Goal: Task Accomplishment & Management: Complete application form

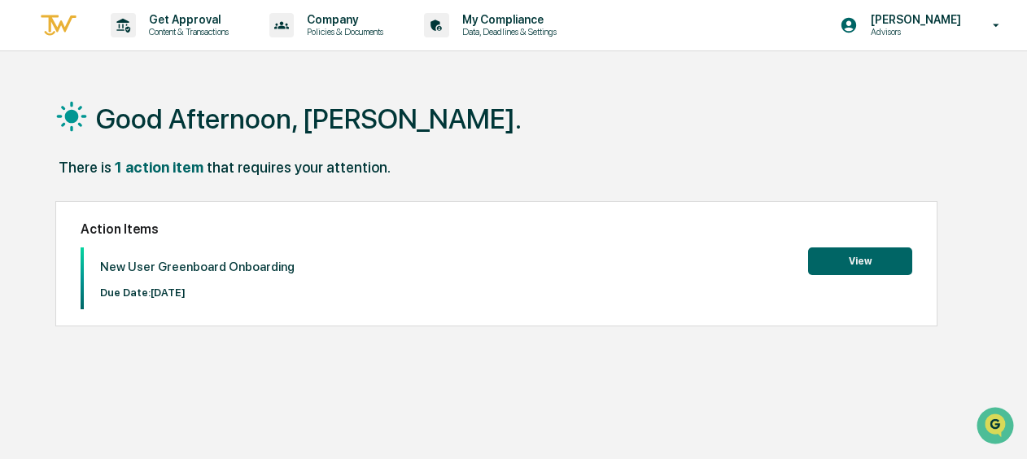
click at [872, 262] on button "View" at bounding box center [860, 261] width 104 height 28
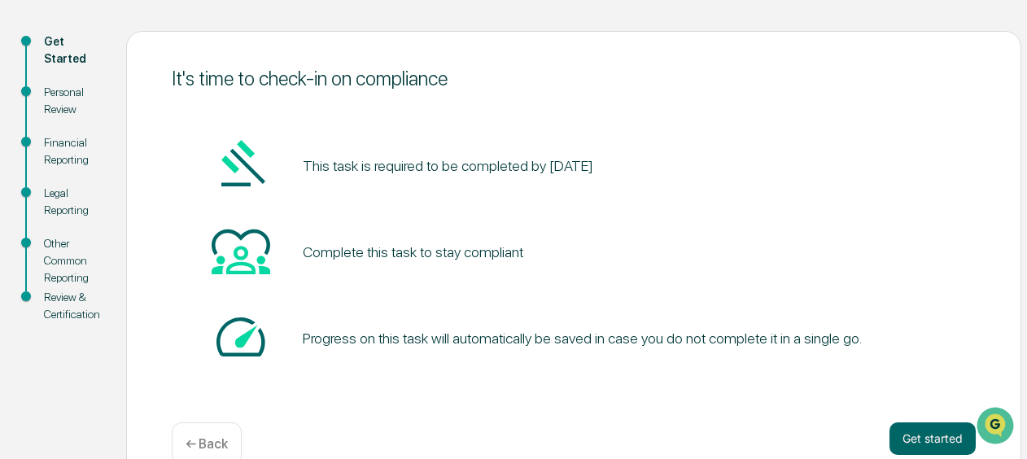
scroll to position [197, 0]
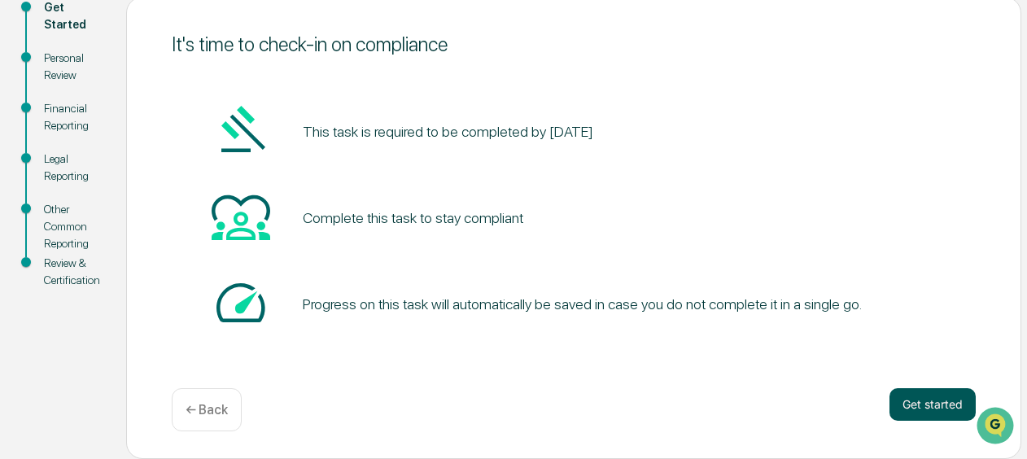
click at [921, 410] on button "Get started" at bounding box center [932, 404] width 86 height 33
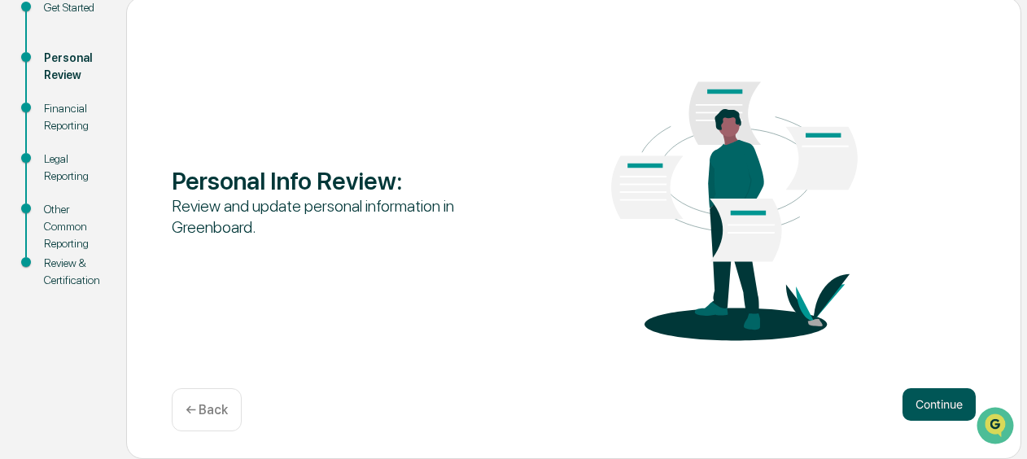
click at [927, 404] on button "Continue" at bounding box center [938, 404] width 73 height 33
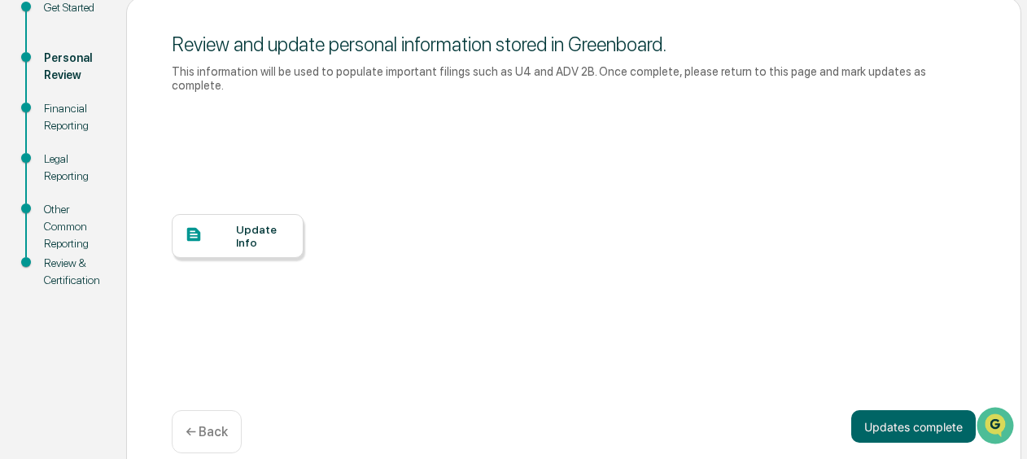
click at [252, 227] on div "Update Info" at bounding box center [263, 236] width 55 height 26
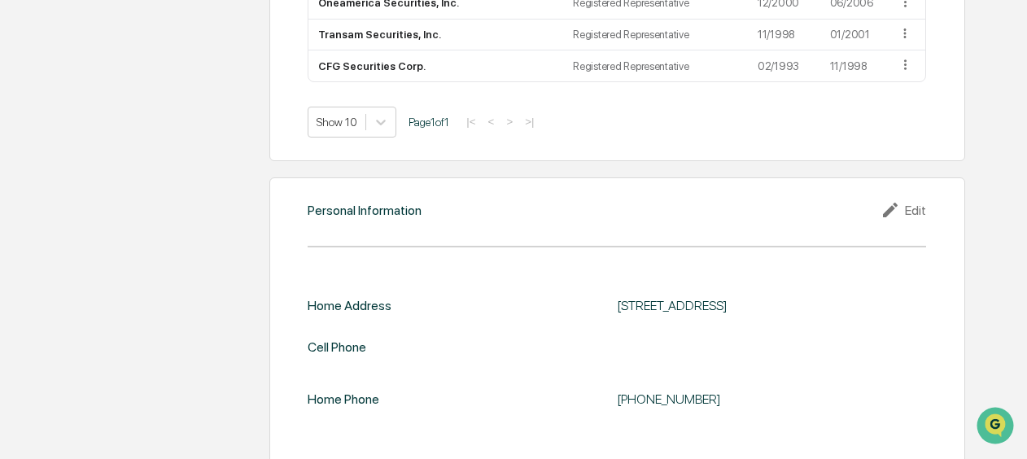
scroll to position [1576, 0]
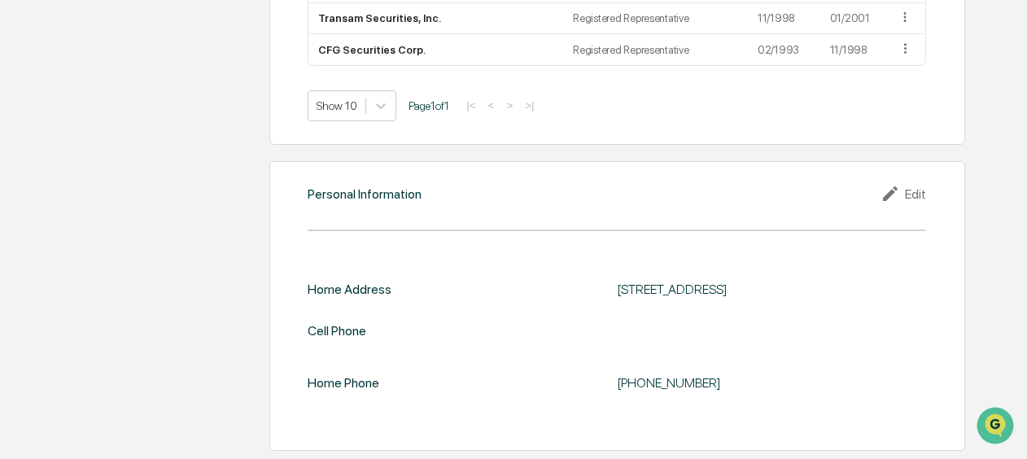
click at [670, 345] on div "Home Address 3159 Alzante Circle Unit 101, Melbourne, Fl 32940 Cell Phone Home …" at bounding box center [617, 342] width 618 height 120
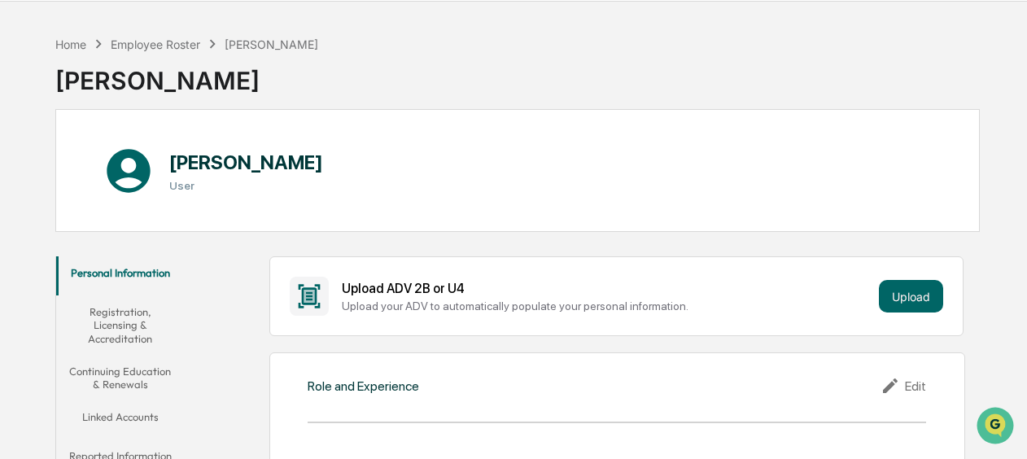
scroll to position [0, 0]
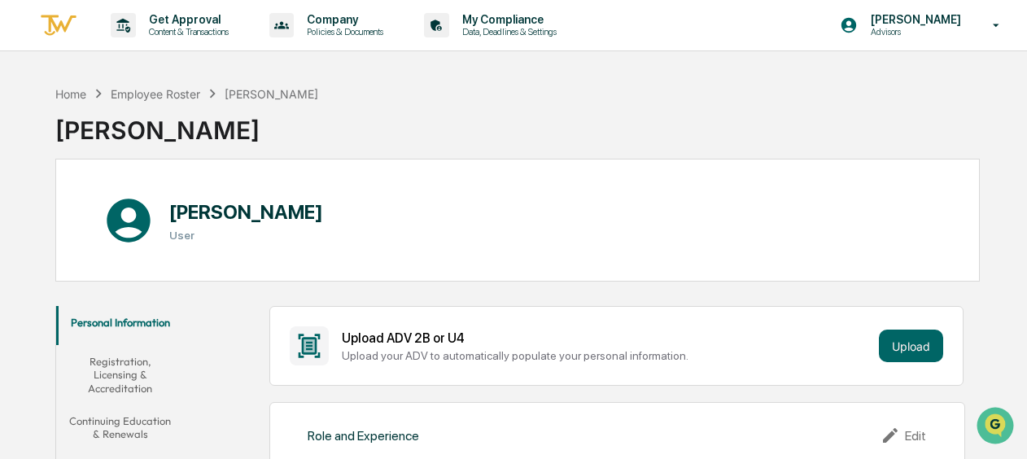
click at [142, 379] on button "Registration, Licensing & Accreditation" at bounding box center [120, 374] width 129 height 59
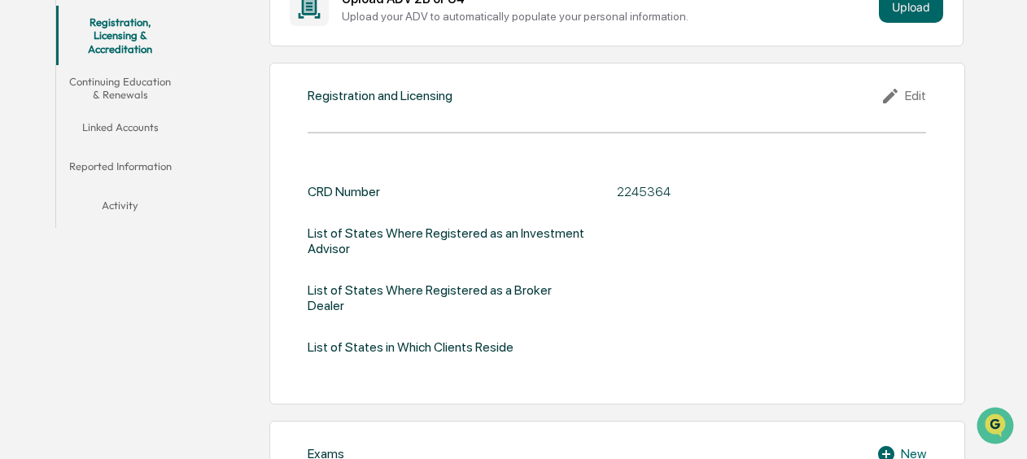
scroll to position [339, 0]
click at [123, 92] on button "Continuing Education & Renewals" at bounding box center [120, 88] width 129 height 46
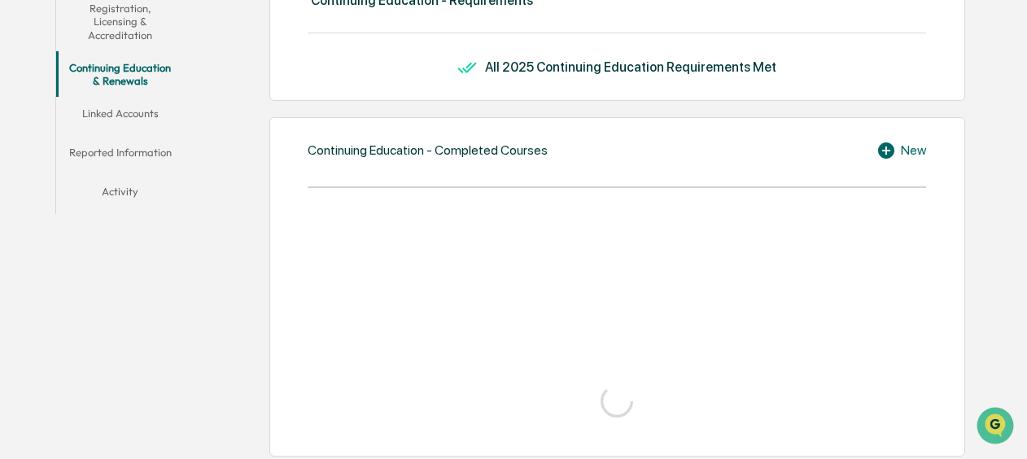
click at [123, 92] on button "Continuing Education & Renewals" at bounding box center [120, 74] width 129 height 46
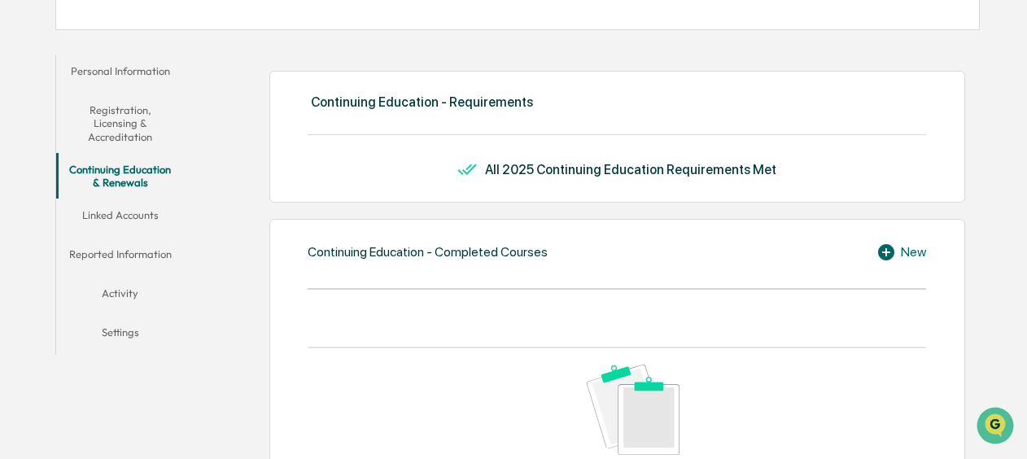
scroll to position [190, 0]
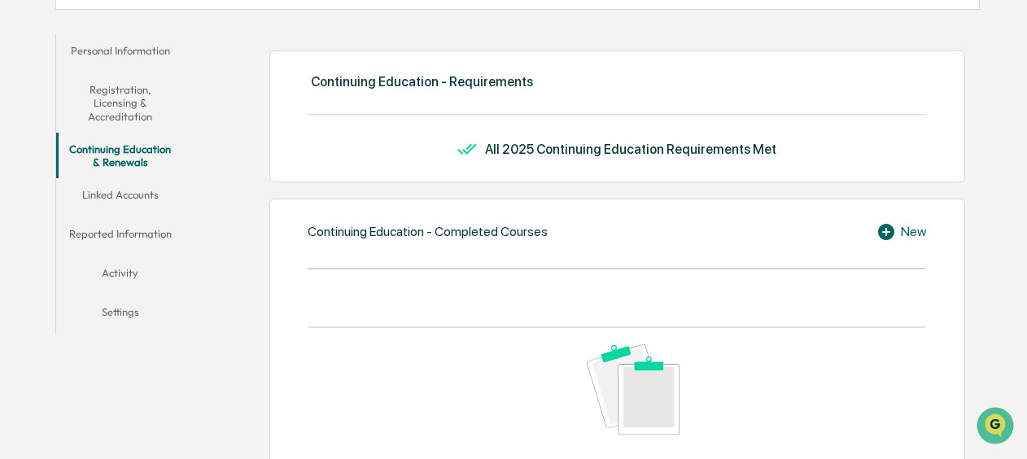
click at [148, 199] on button "Linked Accounts" at bounding box center [120, 197] width 129 height 39
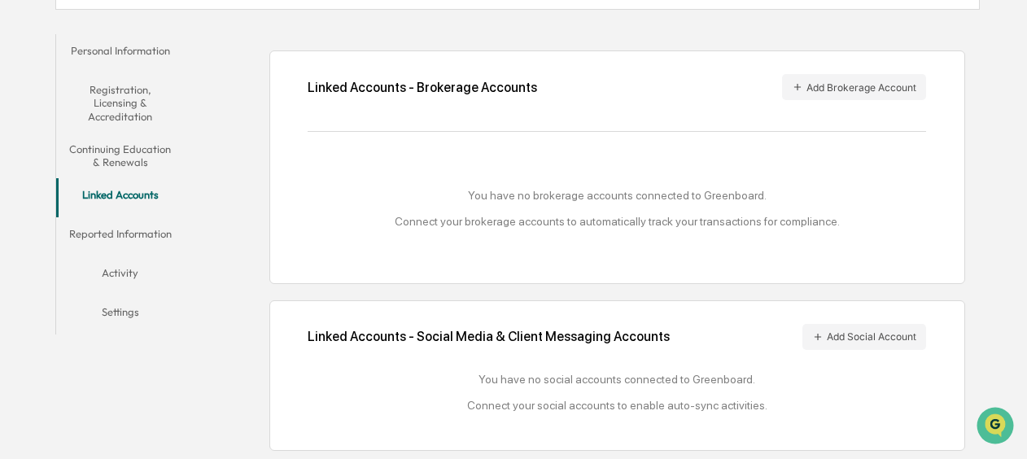
scroll to position [273, 0]
click at [120, 234] on button "Reported Information" at bounding box center [120, 236] width 129 height 39
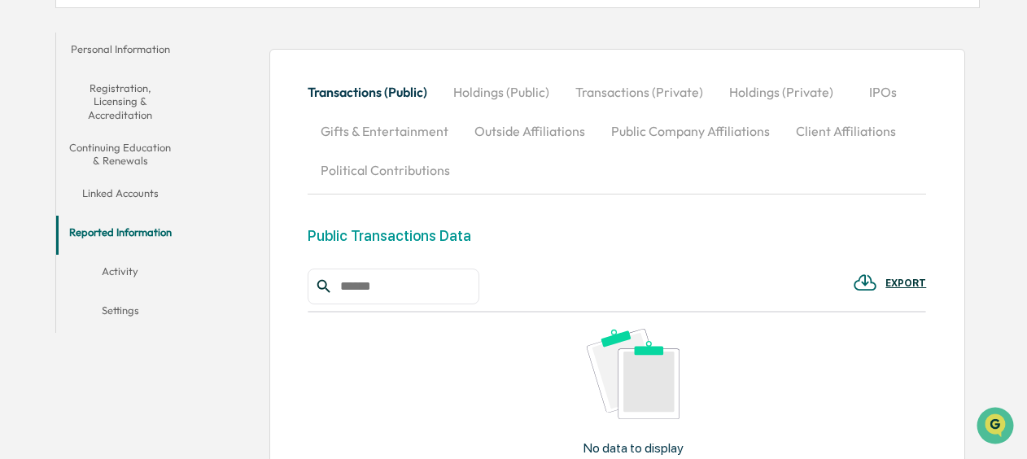
click at [130, 253] on button "Reported Information" at bounding box center [120, 235] width 129 height 39
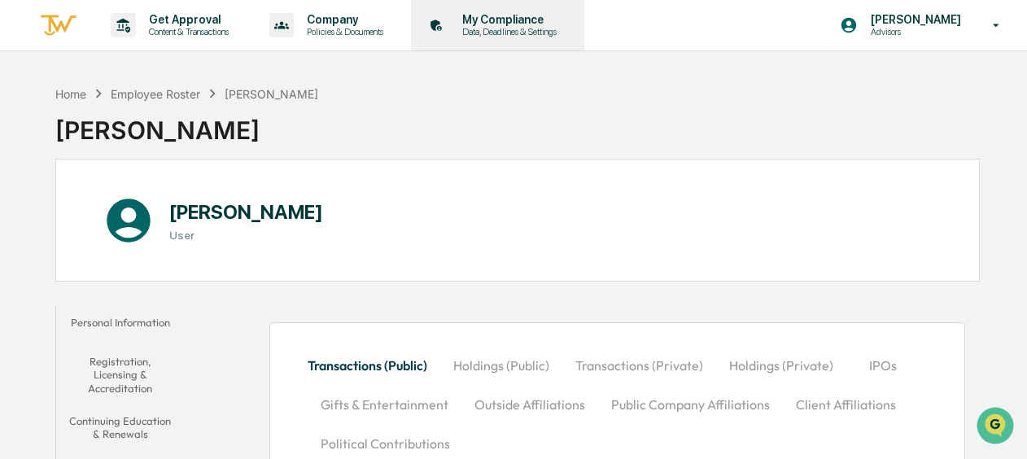
click at [506, 15] on p "My Compliance" at bounding box center [507, 19] width 116 height 13
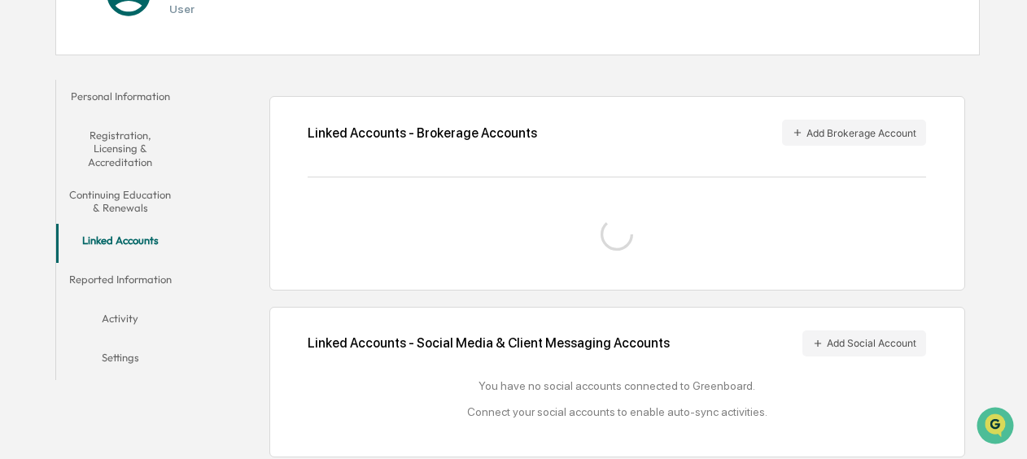
scroll to position [233, 0]
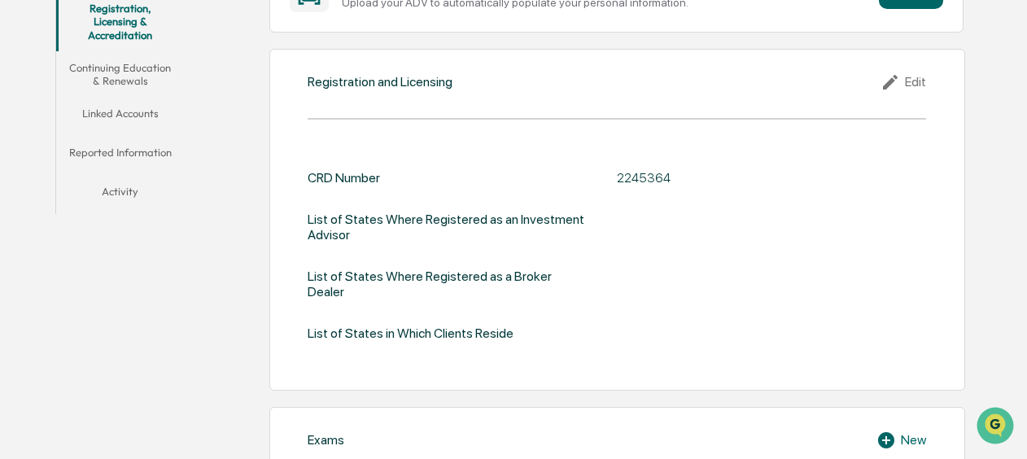
scroll to position [353, 0]
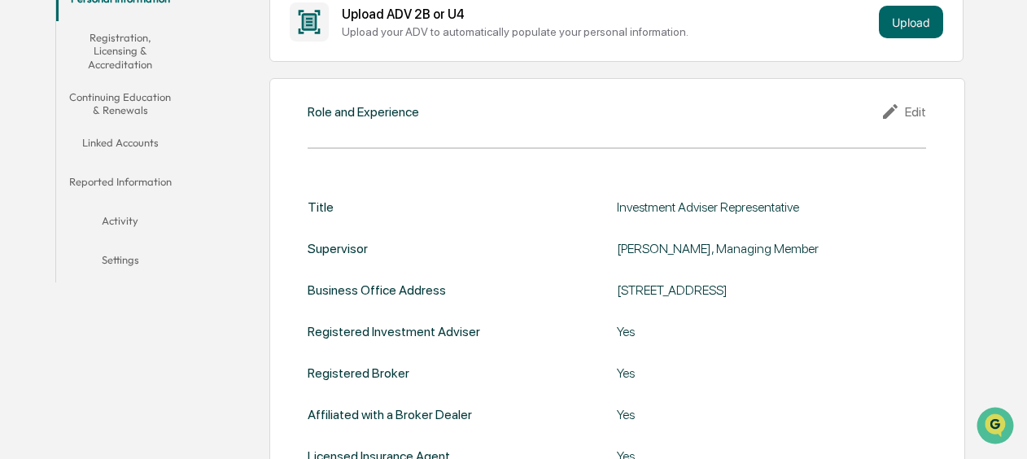
scroll to position [326, 0]
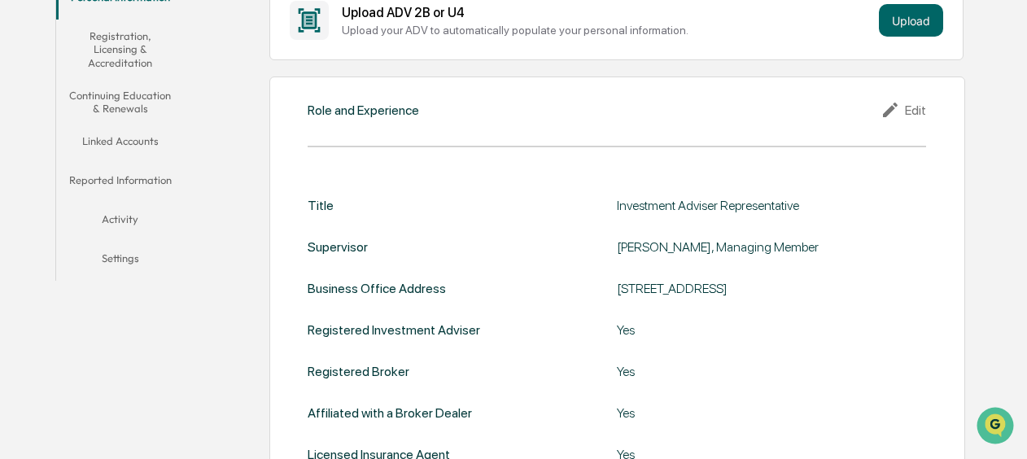
click at [908, 106] on div "Edit" at bounding box center [903, 110] width 46 height 20
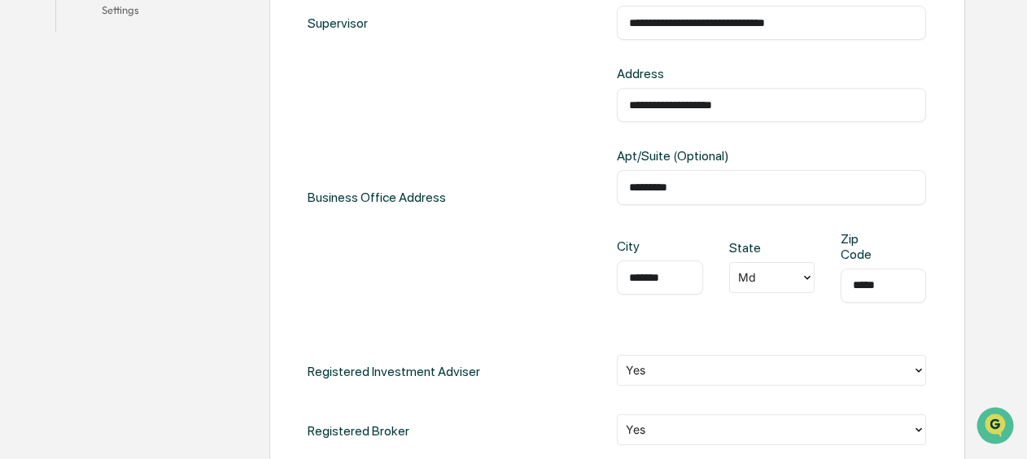
scroll to position [981, 0]
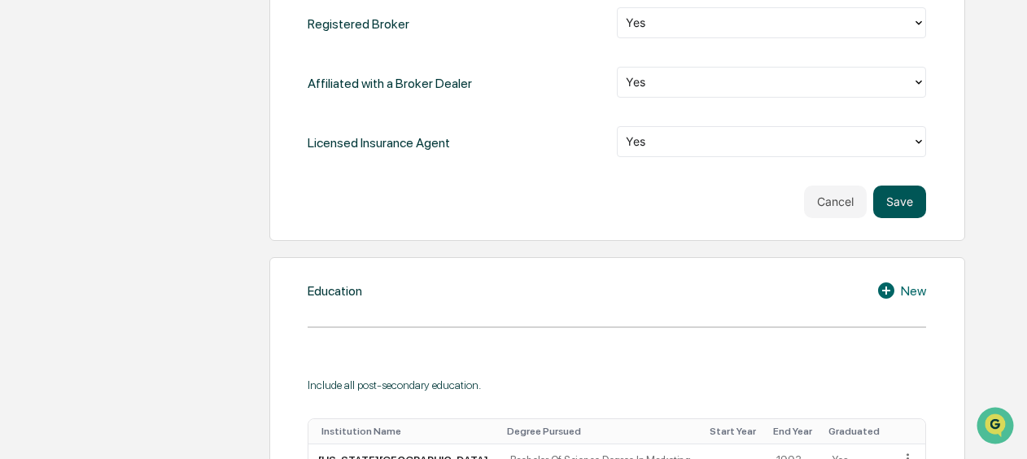
click at [893, 186] on button "Save" at bounding box center [899, 202] width 53 height 33
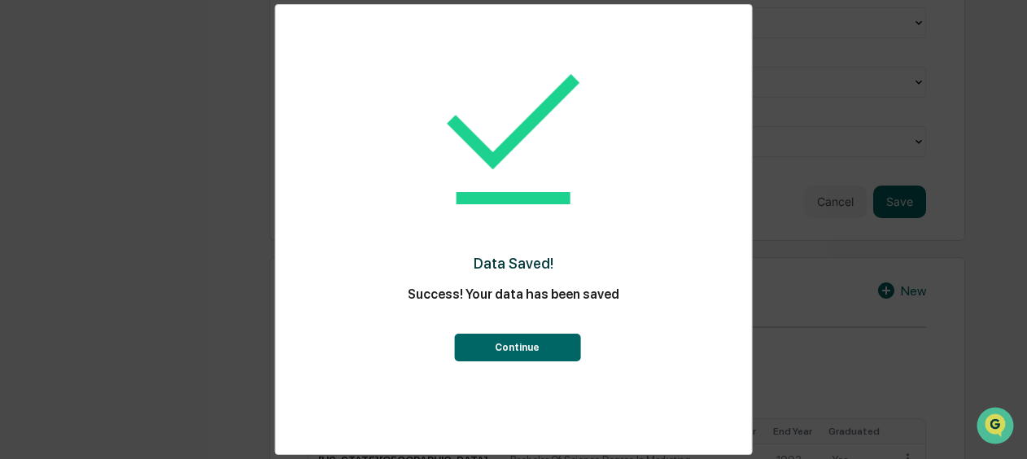
click at [539, 356] on button "Continue" at bounding box center [517, 348] width 126 height 28
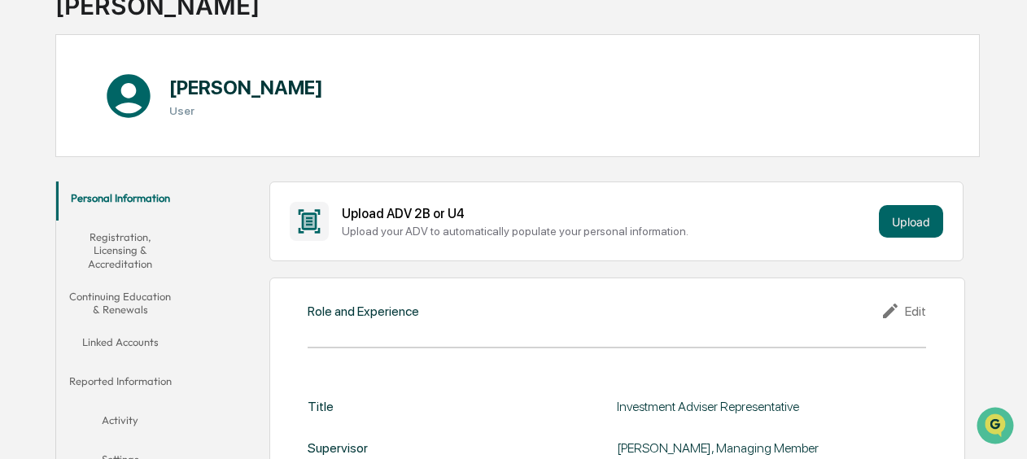
scroll to position [244, 0]
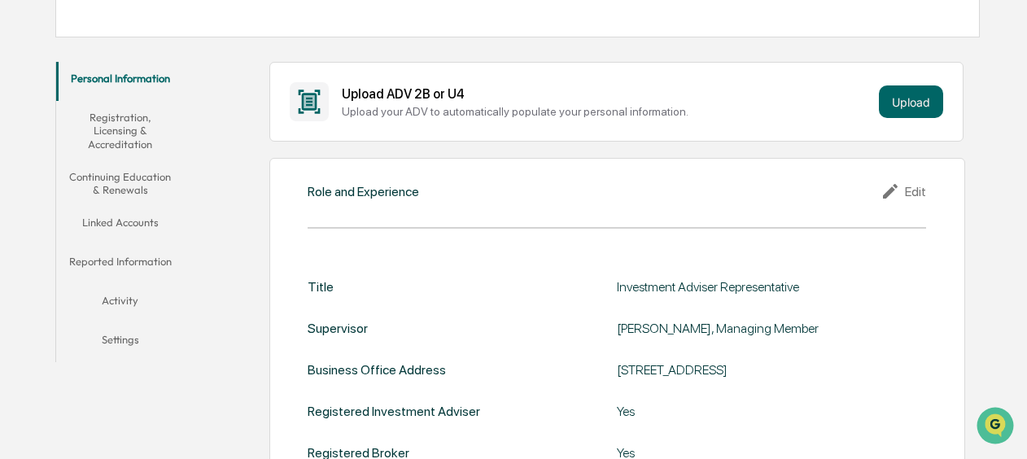
click at [125, 125] on button "Registration, Licensing & Accreditation" at bounding box center [120, 130] width 129 height 59
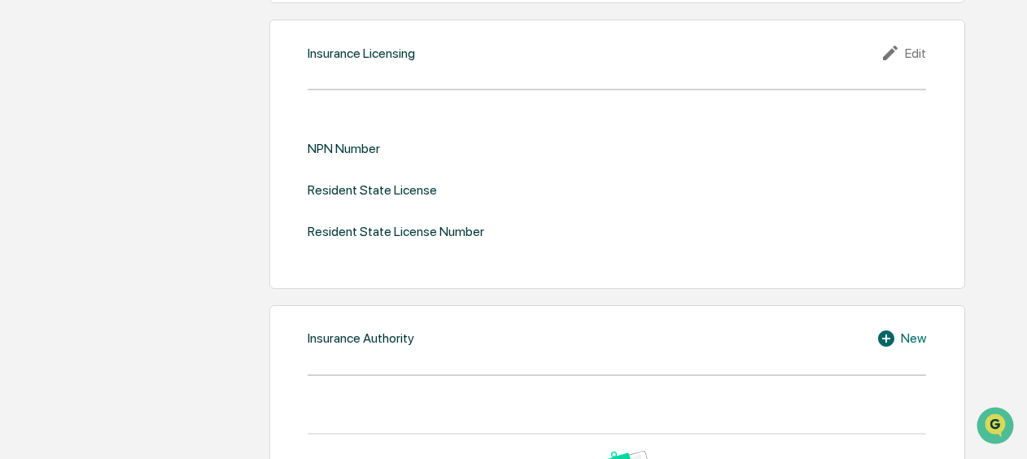
scroll to position [1546, 0]
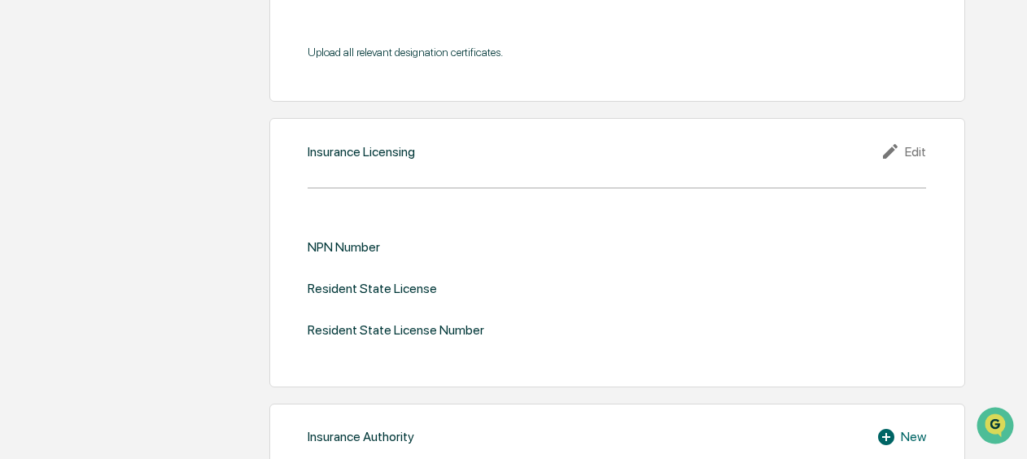
click at [918, 142] on div "Edit" at bounding box center [903, 152] width 46 height 20
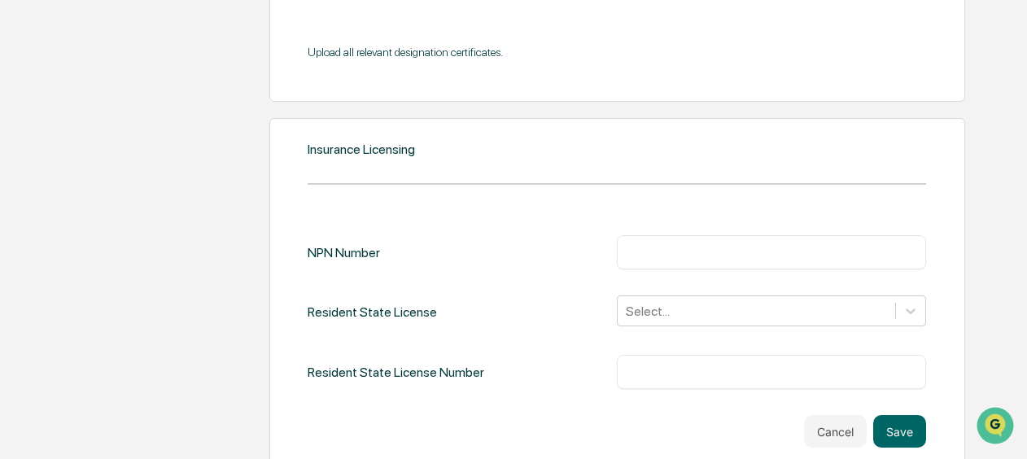
click at [726, 244] on input "text" at bounding box center [771, 252] width 285 height 16
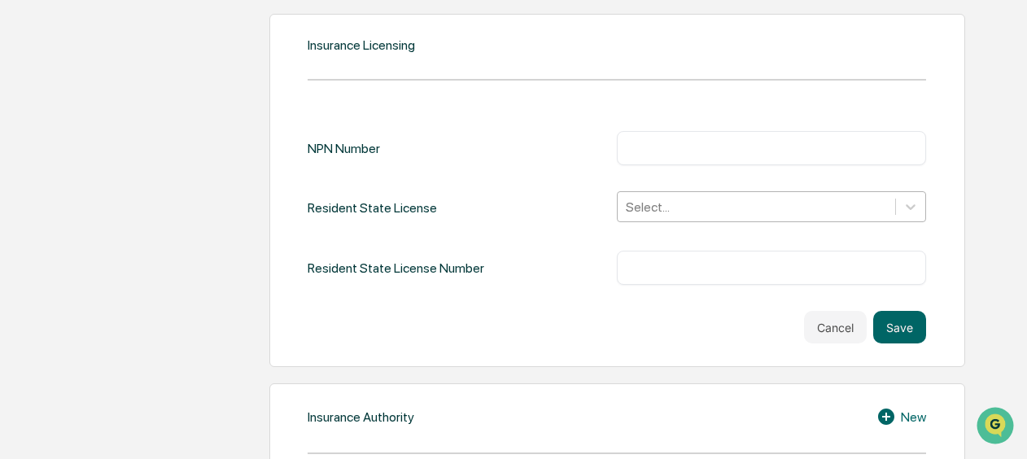
click at [697, 222] on div "Select..." at bounding box center [771, 206] width 309 height 31
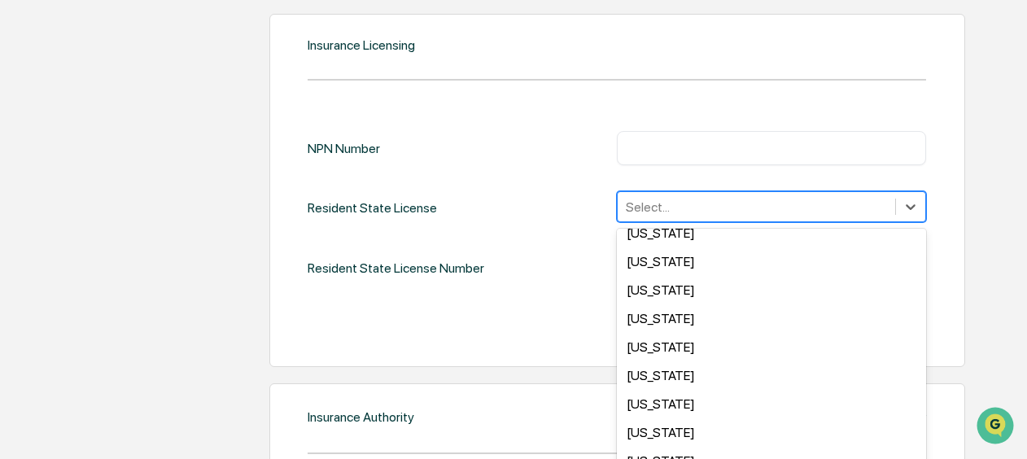
scroll to position [163, 0]
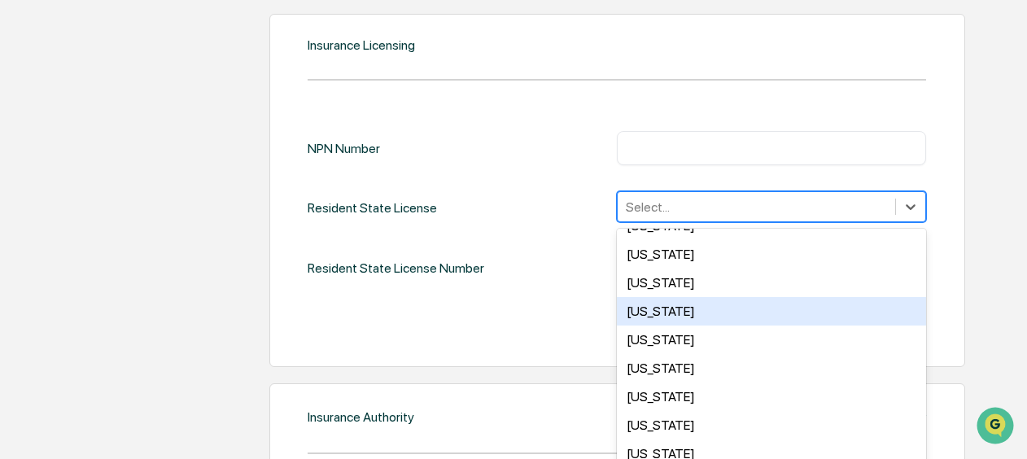
click at [704, 297] on div "Florida" at bounding box center [771, 311] width 309 height 28
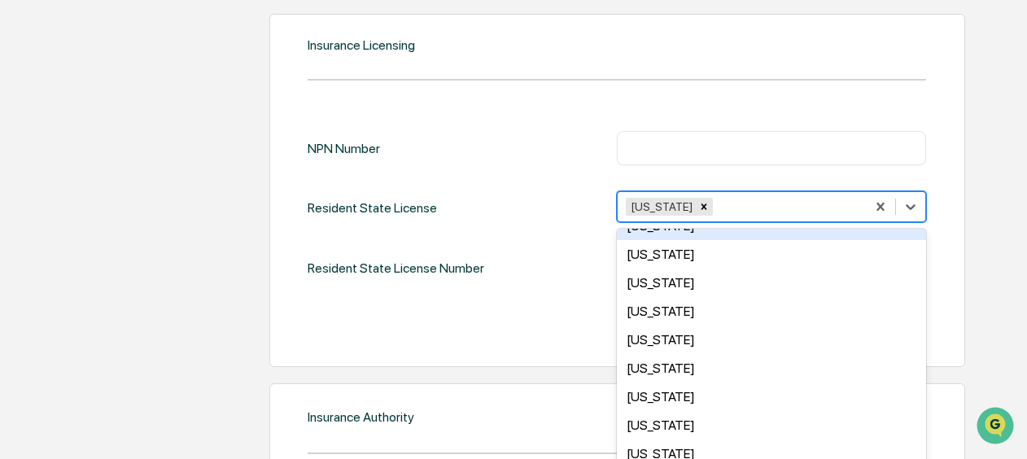
click at [663, 140] on input "text" at bounding box center [771, 148] width 285 height 16
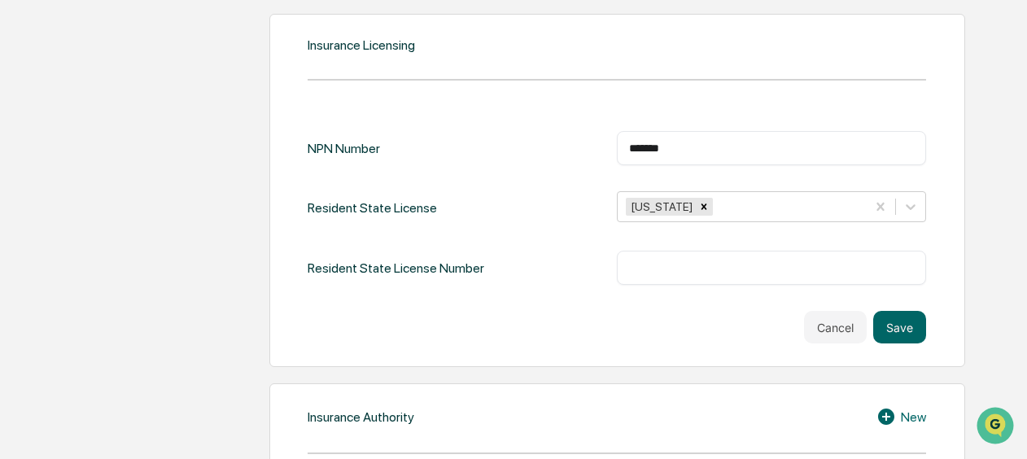
click at [647, 140] on input "*******" at bounding box center [771, 148] width 285 height 16
drag, startPoint x: 699, startPoint y: 126, endPoint x: 596, endPoint y: 135, distance: 102.9
click at [596, 135] on div "NPN Number ******* ​" at bounding box center [617, 148] width 618 height 34
type input "*******"
click at [662, 260] on input "text" at bounding box center [771, 268] width 285 height 16
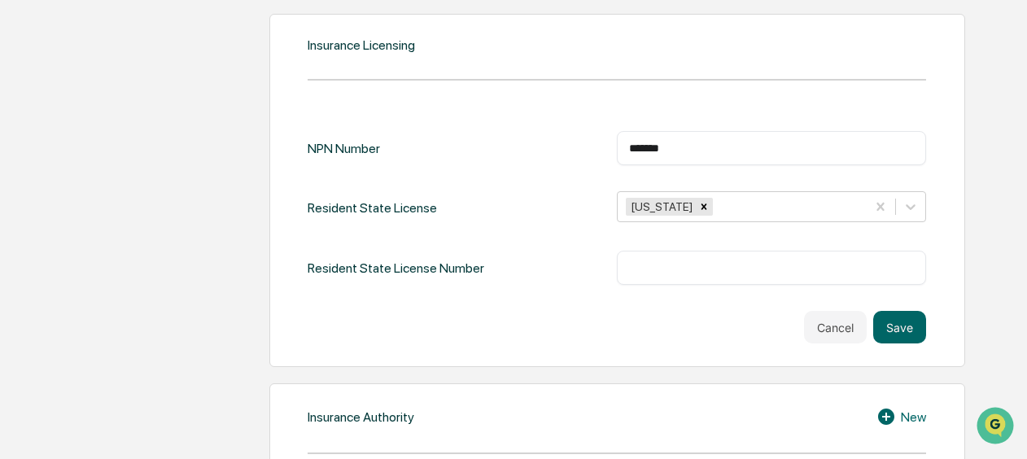
drag, startPoint x: 685, startPoint y: 132, endPoint x: 617, endPoint y: 142, distance: 69.0
click at [617, 142] on div "******* ​" at bounding box center [771, 148] width 309 height 34
click at [658, 260] on input "text" at bounding box center [771, 268] width 285 height 16
click at [640, 260] on input "******" at bounding box center [771, 268] width 285 height 16
click at [638, 260] on input "******" at bounding box center [771, 268] width 285 height 16
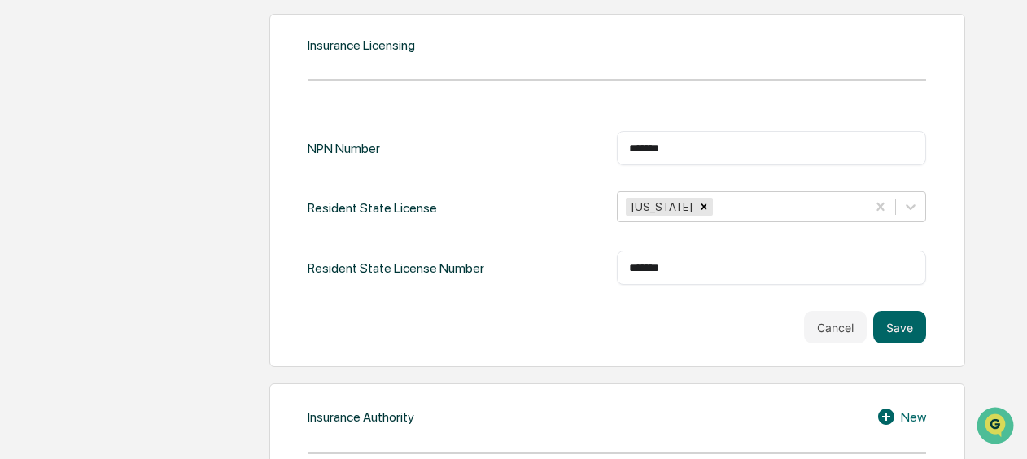
type input "*******"
drag, startPoint x: 691, startPoint y: 124, endPoint x: 579, endPoint y: 138, distance: 113.1
click at [579, 138] on div "NPN Number ******* ​" at bounding box center [617, 148] width 618 height 34
click at [893, 311] on button "Save" at bounding box center [899, 327] width 53 height 33
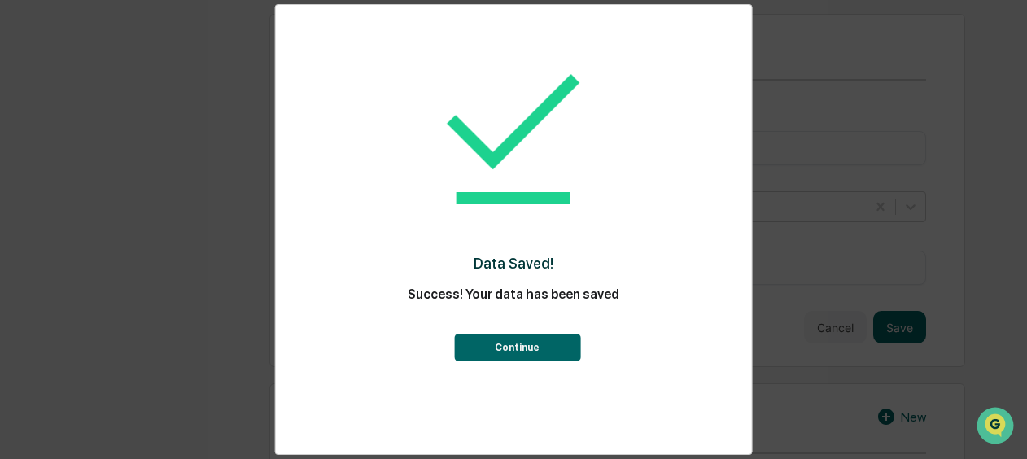
click at [500, 353] on button "Continue" at bounding box center [517, 348] width 126 height 28
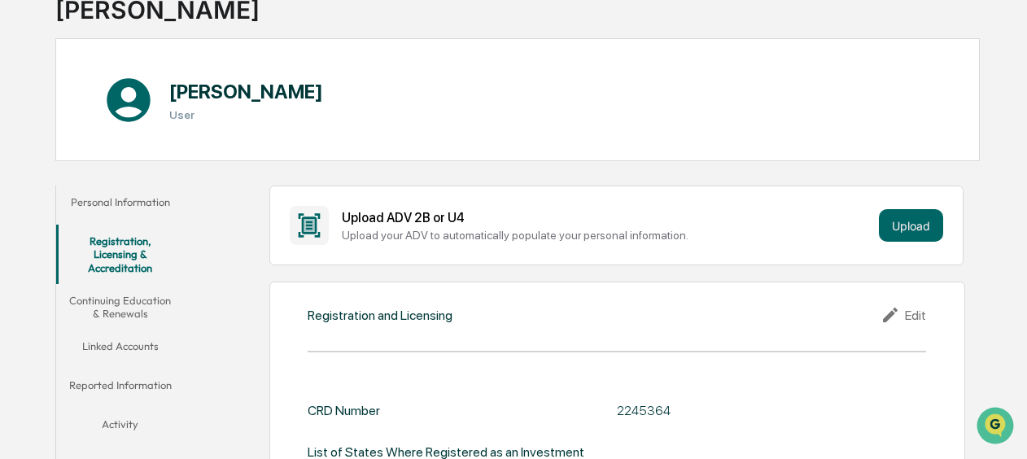
scroll to position [252, 0]
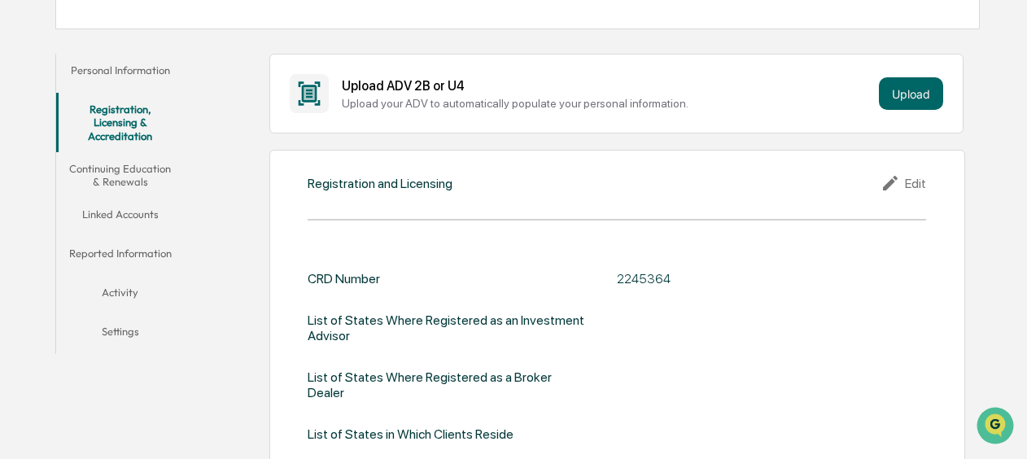
click at [122, 177] on button "Continuing Education & Renewals" at bounding box center [120, 175] width 129 height 46
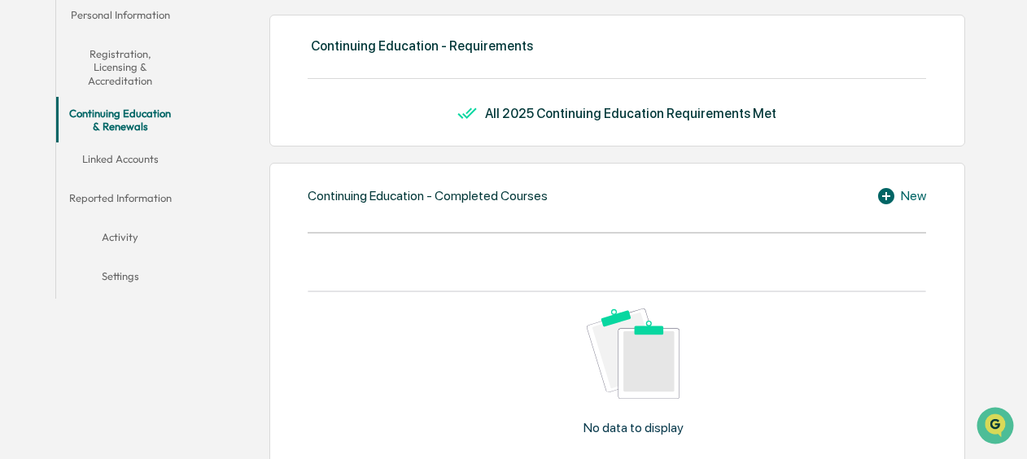
scroll to position [334, 0]
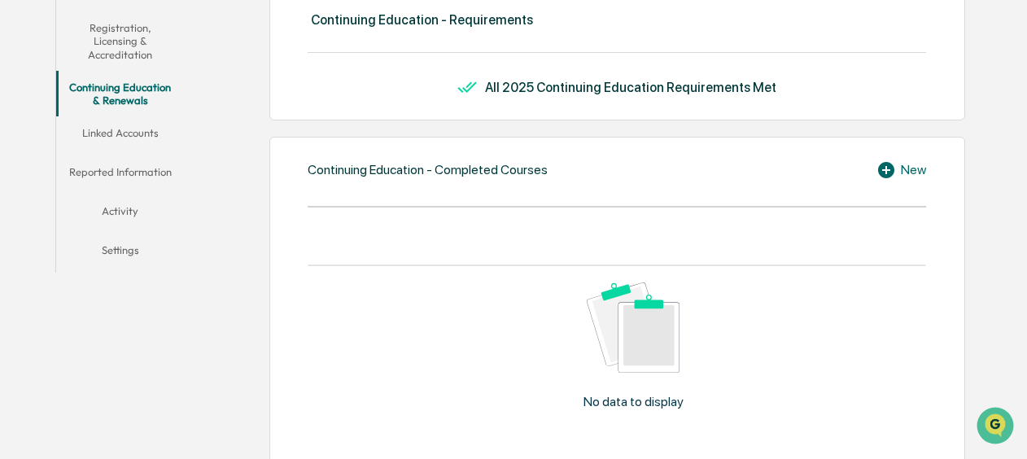
click at [119, 137] on button "Linked Accounts" at bounding box center [120, 135] width 129 height 39
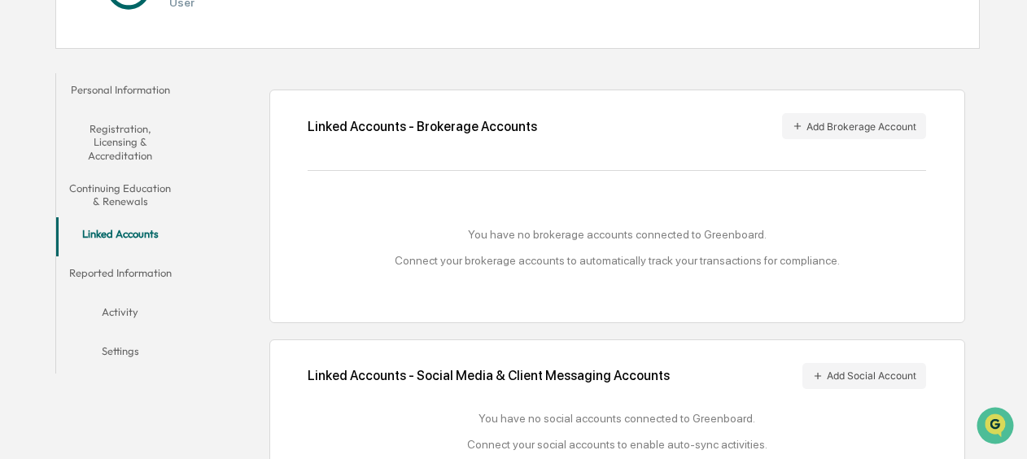
scroll to position [273, 0]
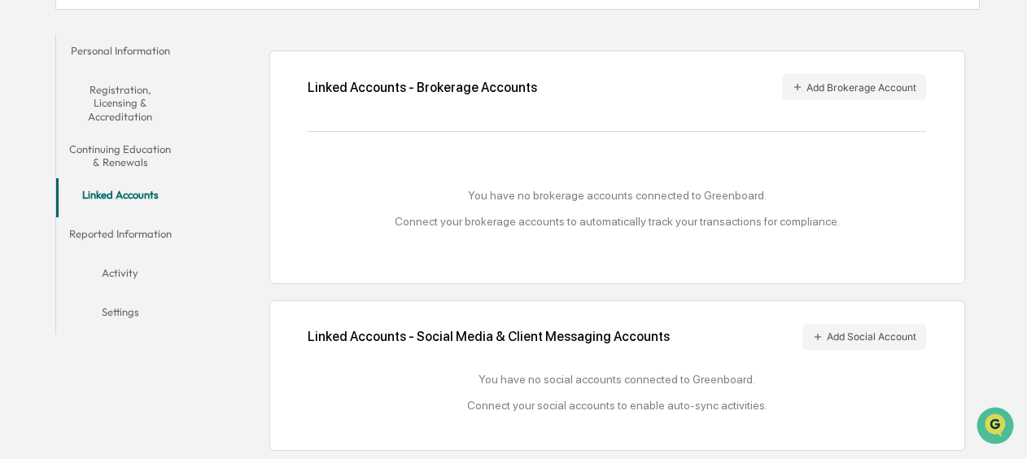
click at [143, 230] on button "Reported Information" at bounding box center [120, 236] width 129 height 39
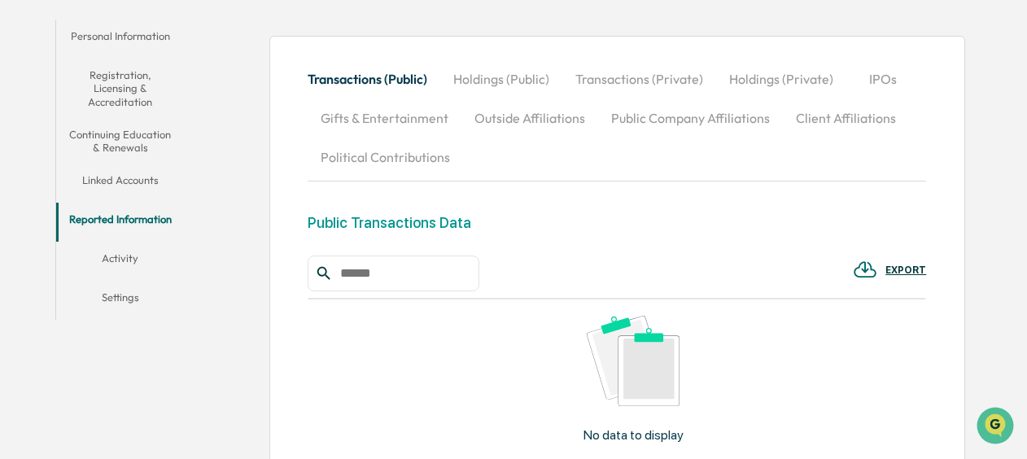
scroll to position [355, 0]
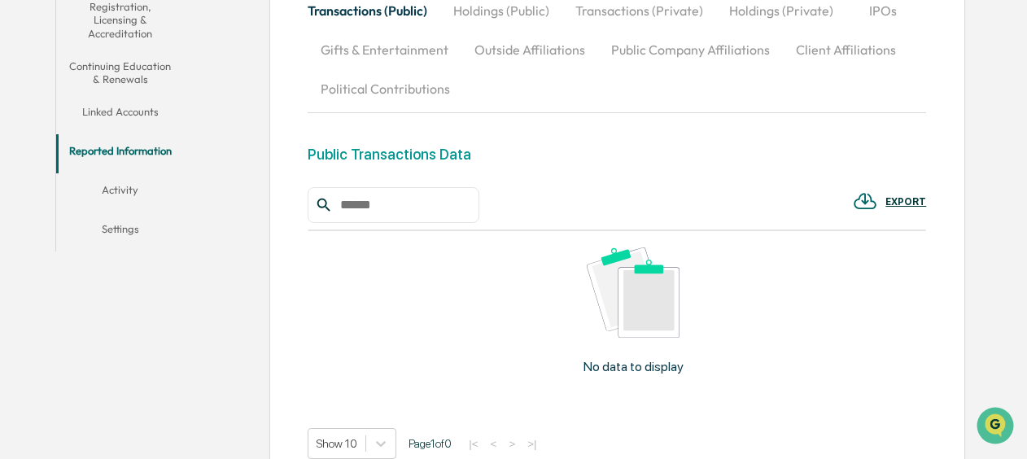
click at [118, 190] on button "Activity" at bounding box center [120, 192] width 129 height 39
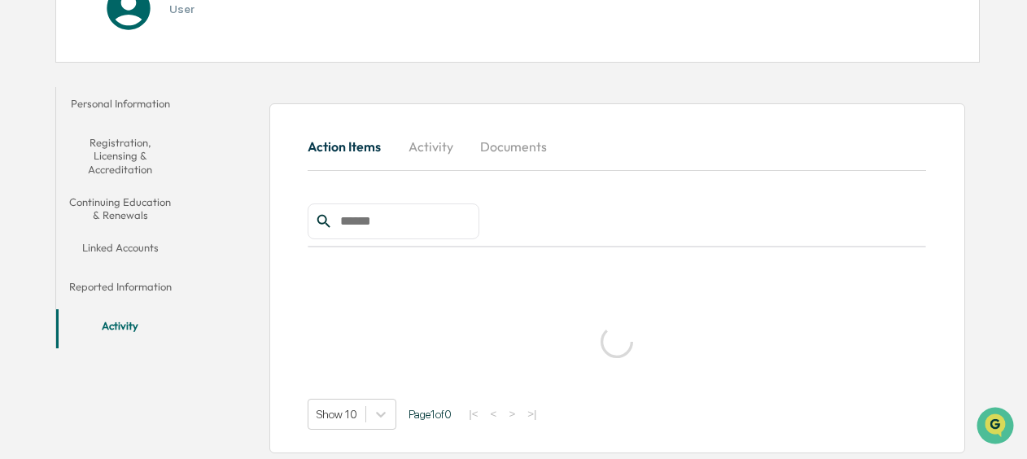
scroll to position [156, 0]
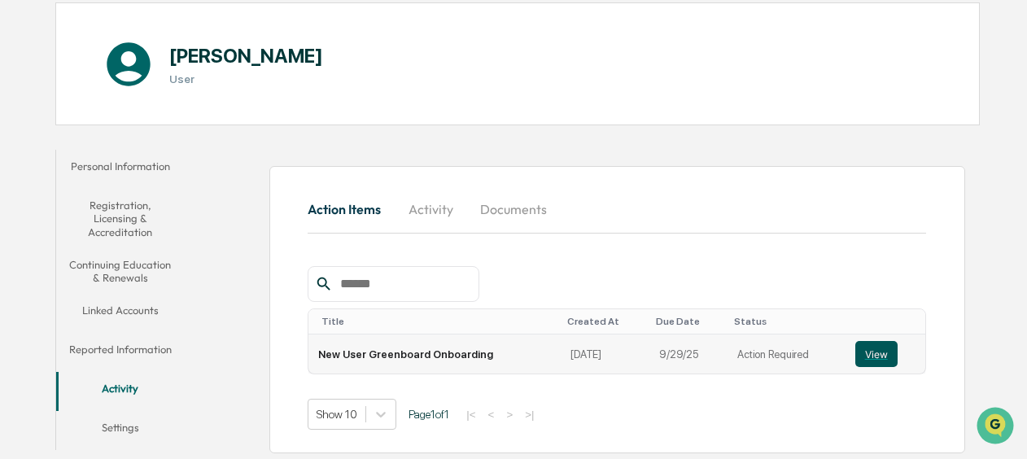
click at [856, 355] on button "View" at bounding box center [876, 354] width 42 height 26
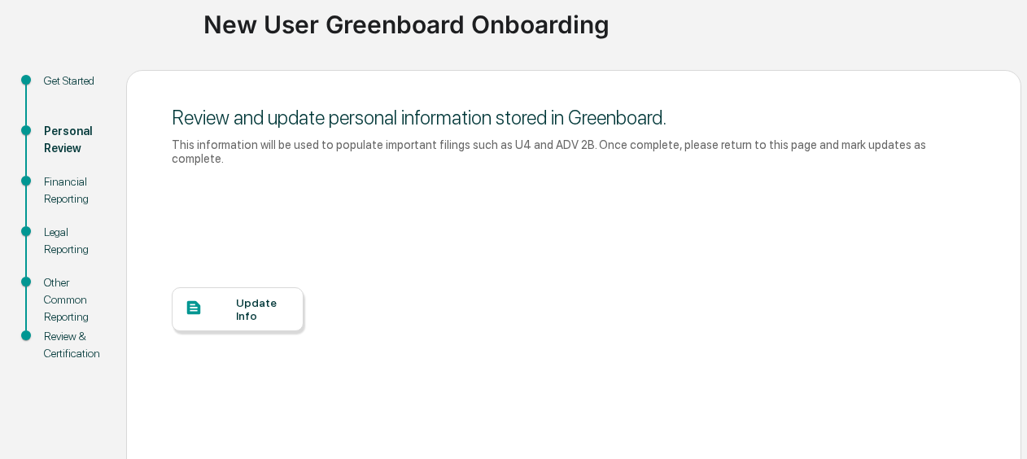
scroll to position [205, 0]
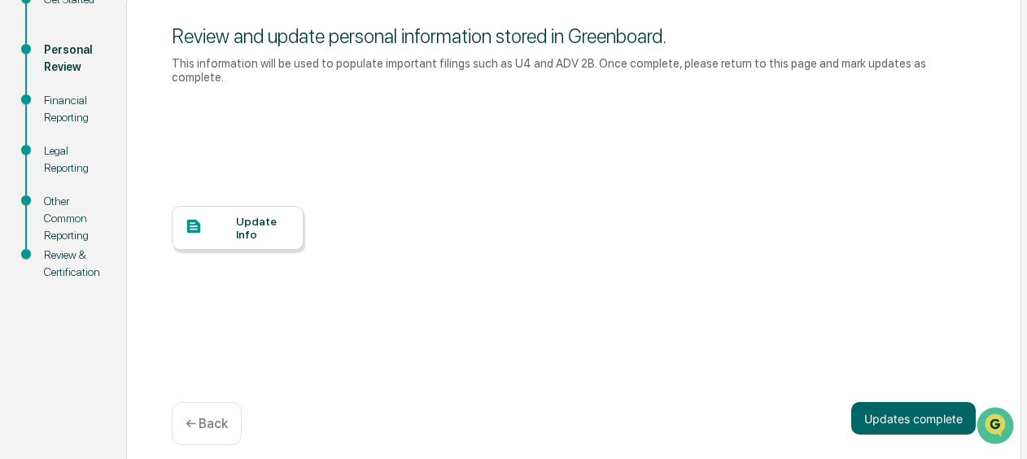
click at [252, 220] on div "Update Info" at bounding box center [263, 228] width 55 height 26
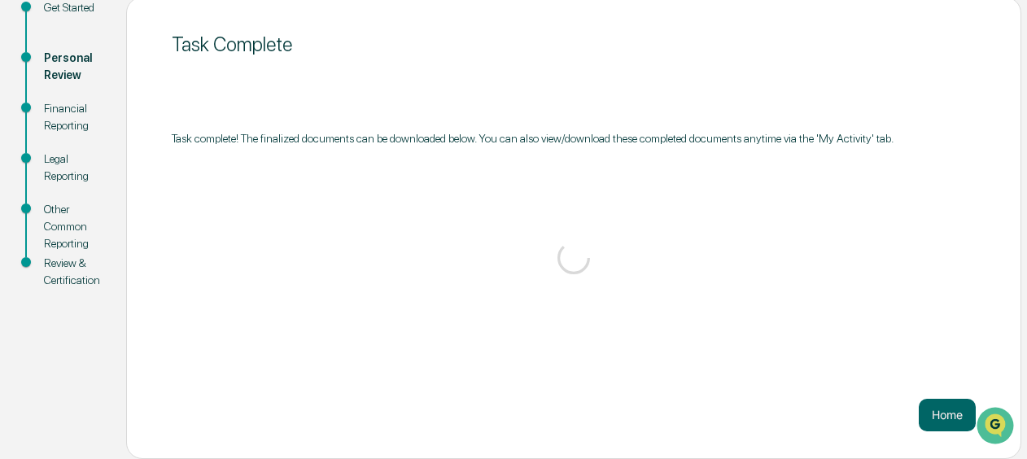
scroll to position [197, 0]
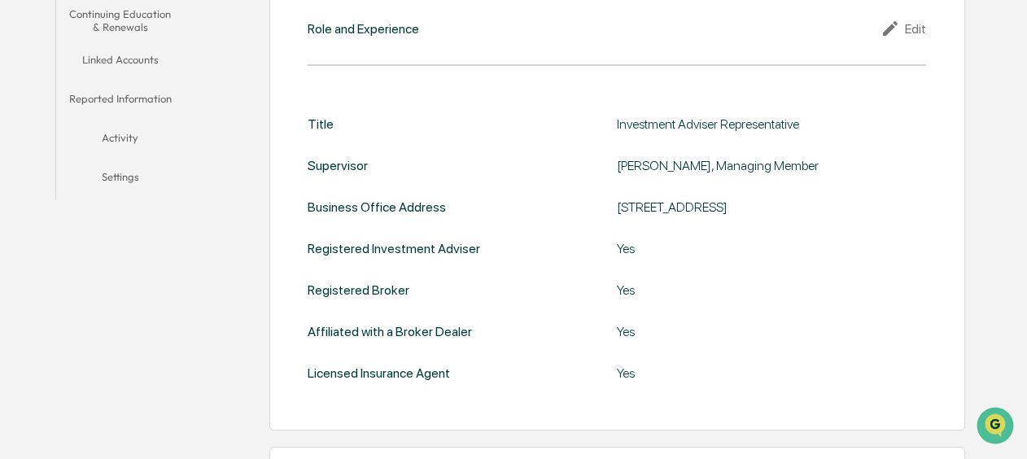
scroll to position [244, 0]
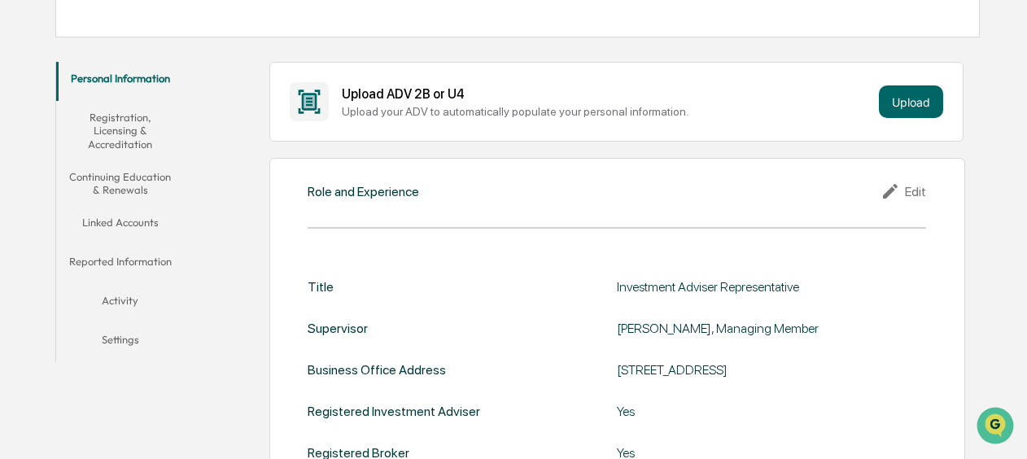
click at [125, 265] on button "Reported Information" at bounding box center [120, 264] width 129 height 39
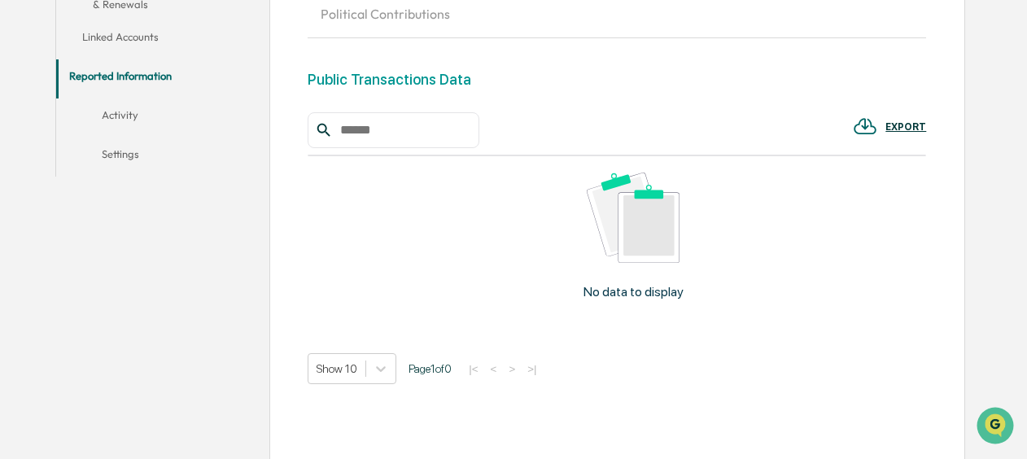
scroll to position [448, 0]
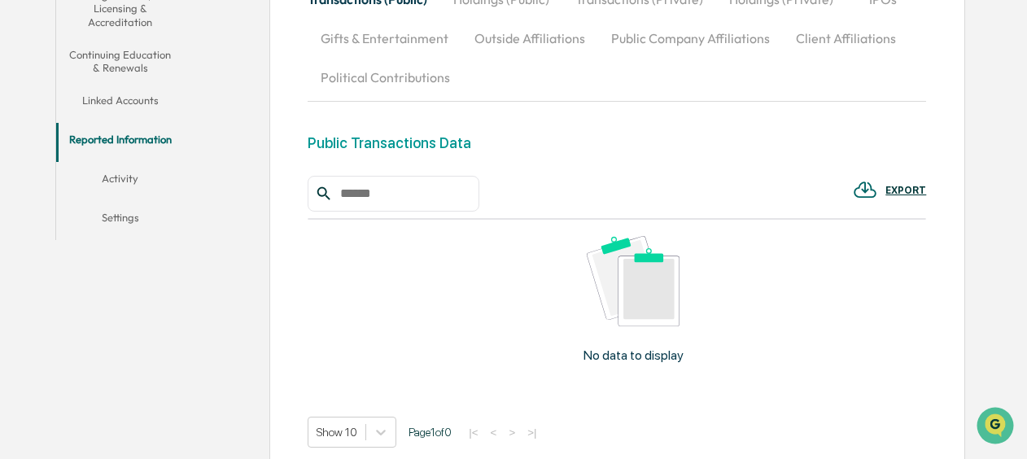
click at [120, 173] on button "Activity" at bounding box center [120, 181] width 129 height 39
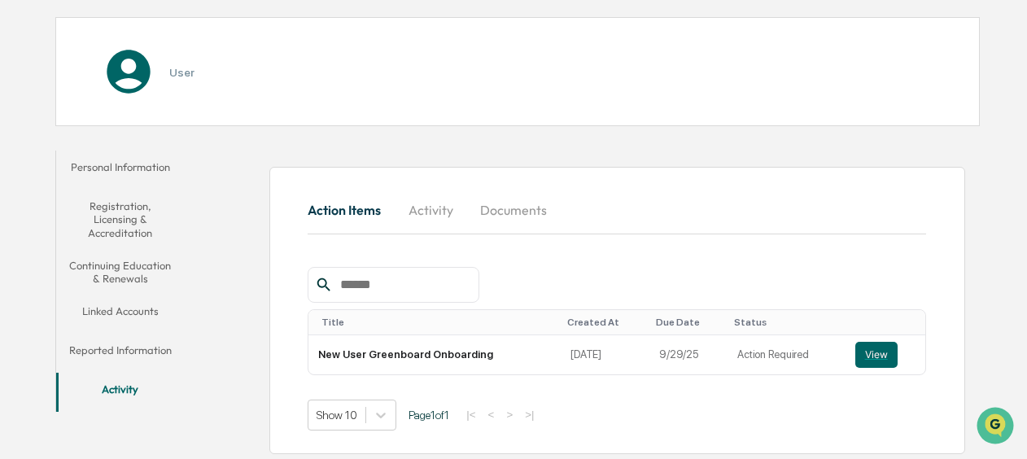
scroll to position [156, 0]
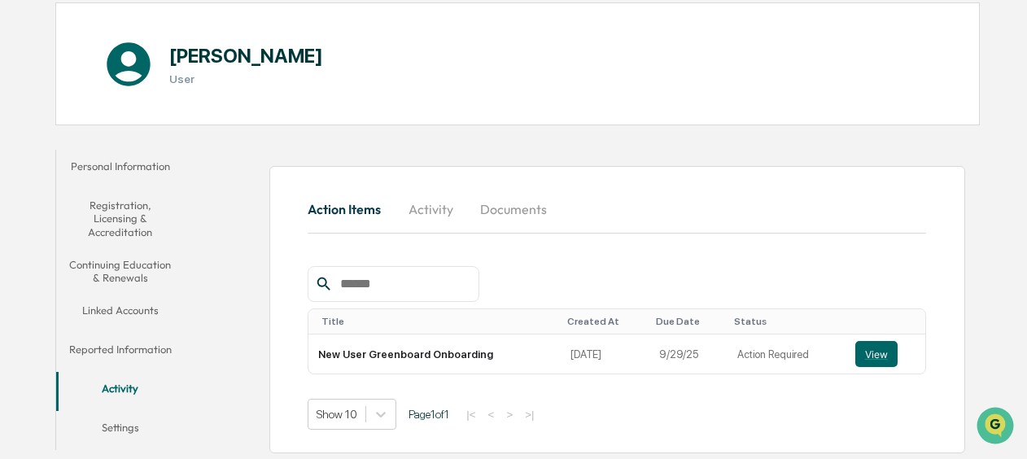
click at [135, 423] on button "Settings" at bounding box center [120, 430] width 129 height 39
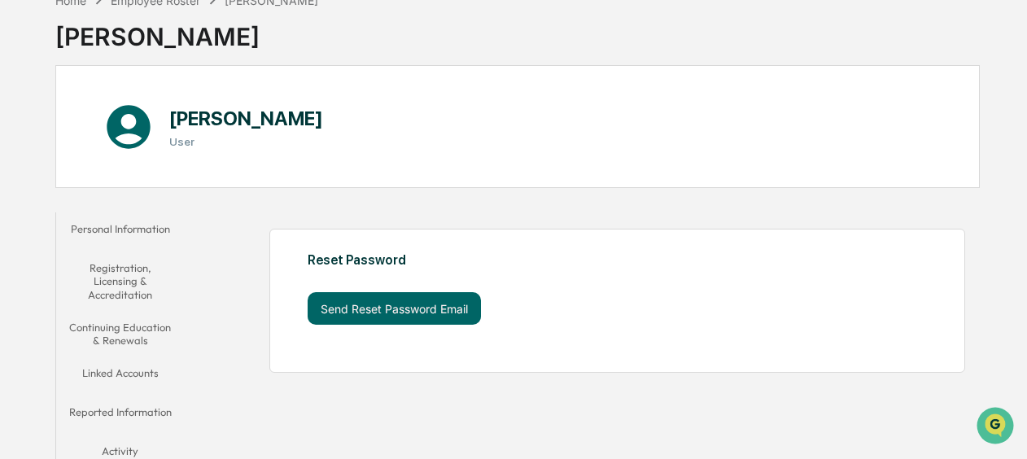
scroll to position [146, 0]
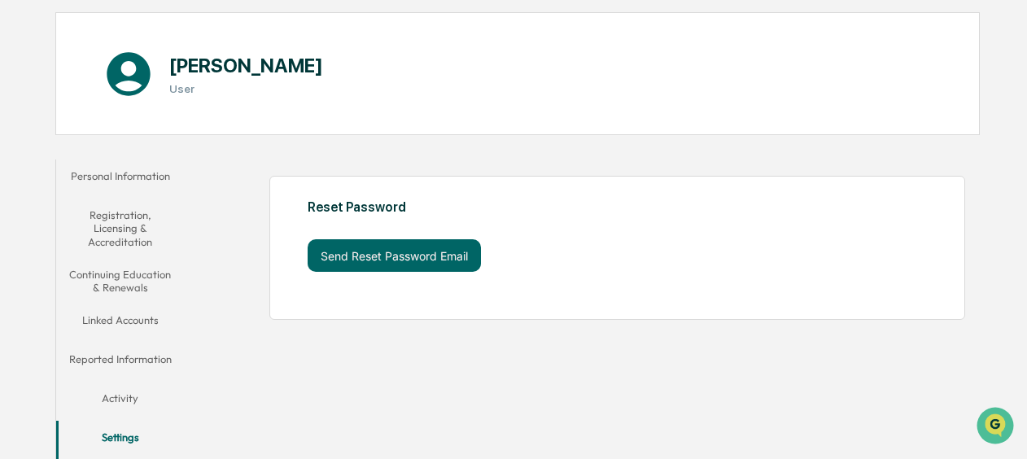
click at [129, 398] on button "Activity" at bounding box center [120, 401] width 129 height 39
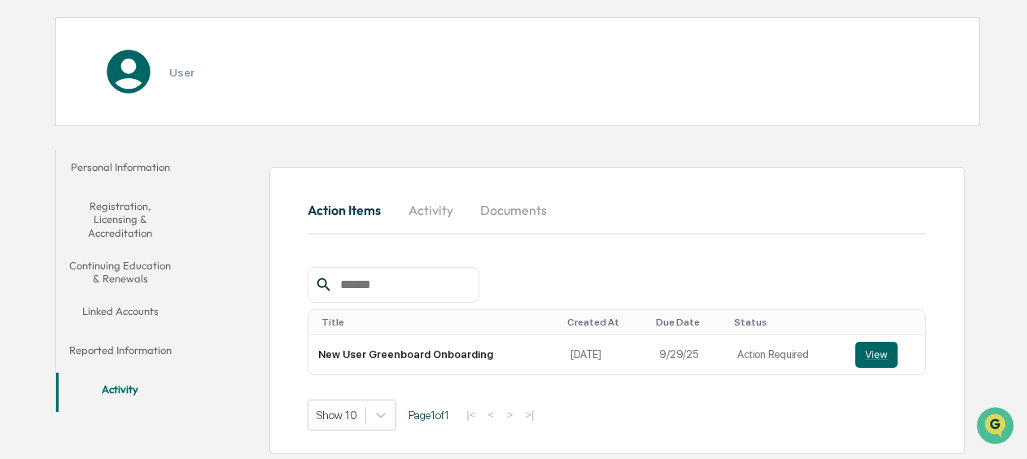
scroll to position [146, 0]
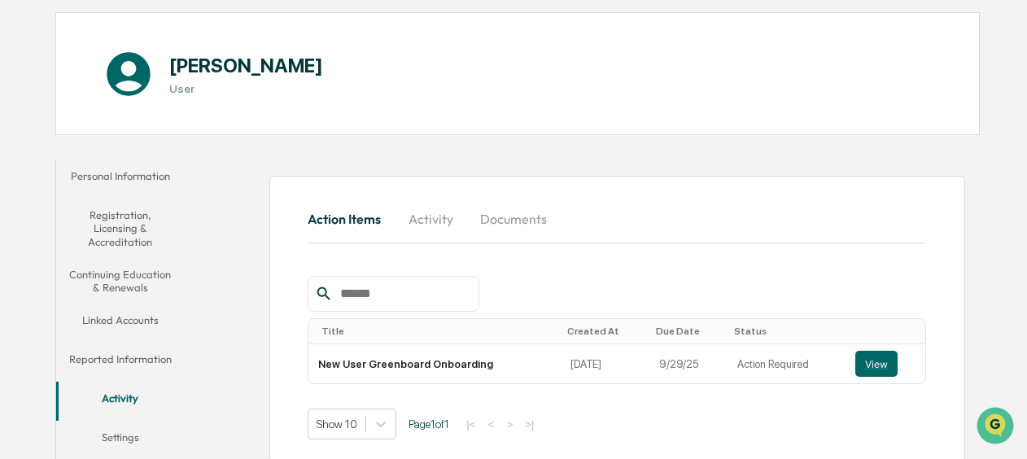
click at [134, 358] on button "Reported Information" at bounding box center [120, 362] width 129 height 39
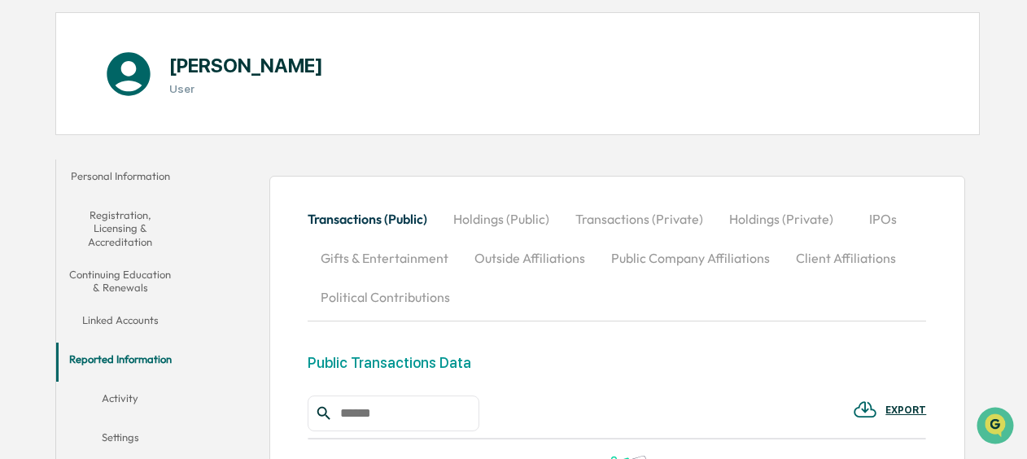
click at [129, 313] on button "Linked Accounts" at bounding box center [120, 323] width 129 height 39
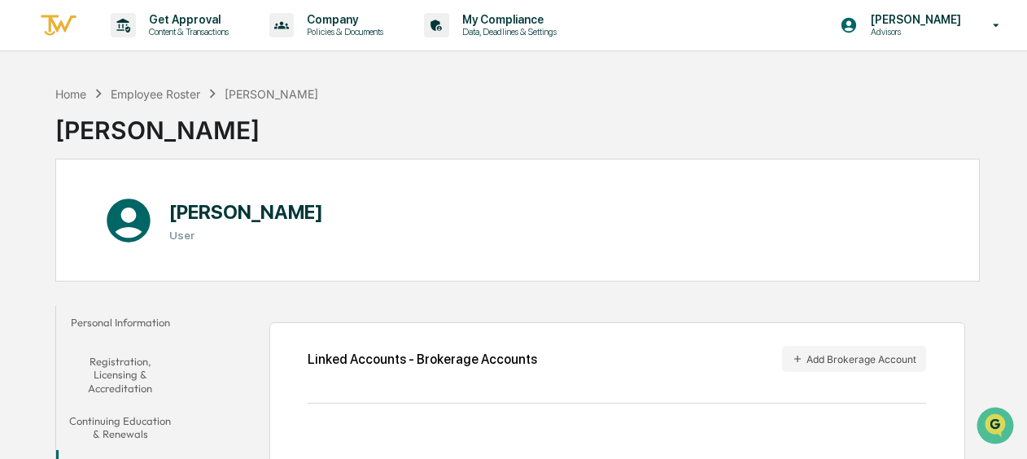
scroll to position [244, 0]
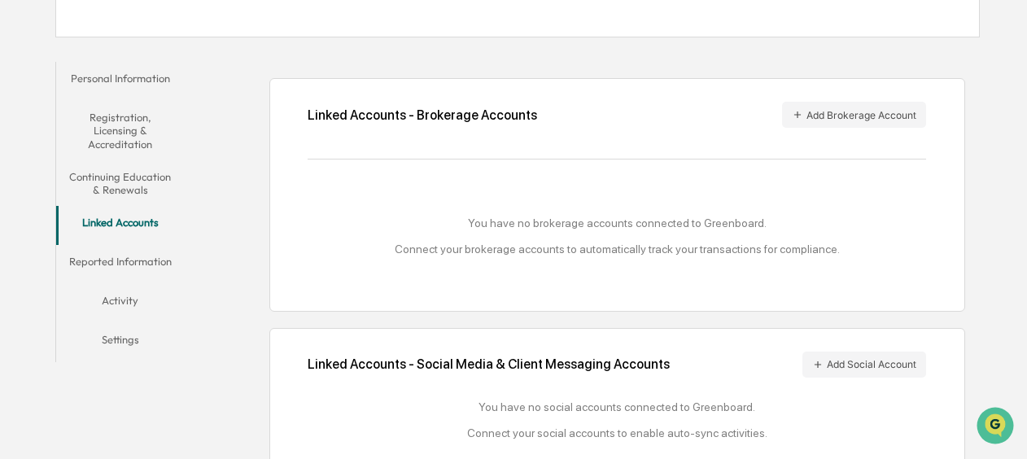
click at [111, 183] on button "Continuing Education & Renewals" at bounding box center [120, 183] width 129 height 46
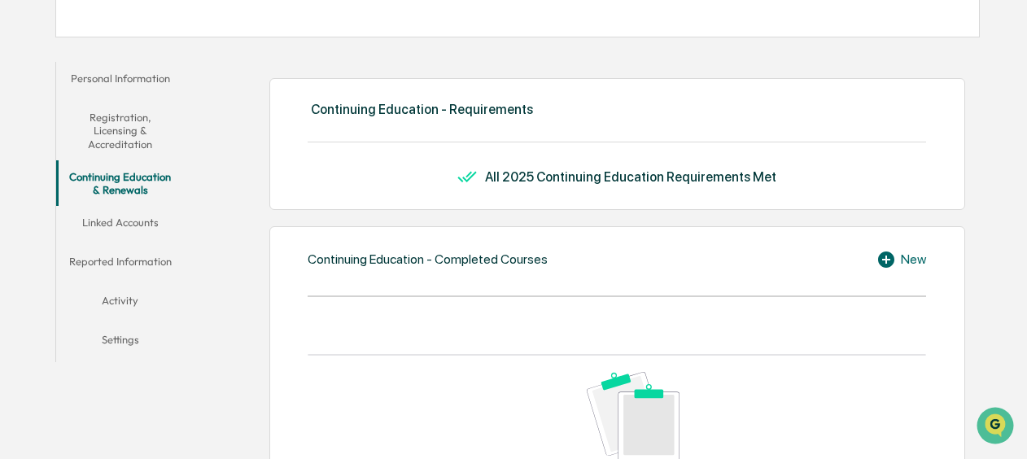
click at [137, 303] on button "Activity" at bounding box center [120, 303] width 129 height 39
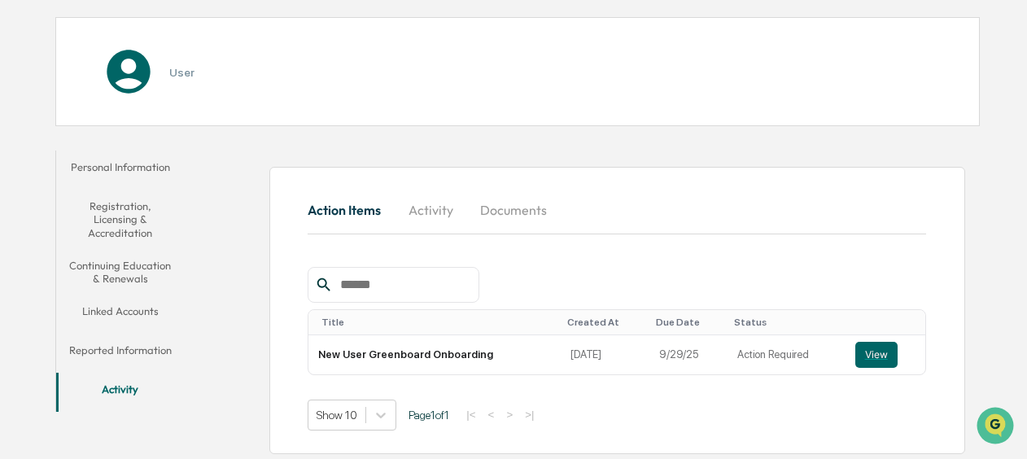
scroll to position [156, 0]
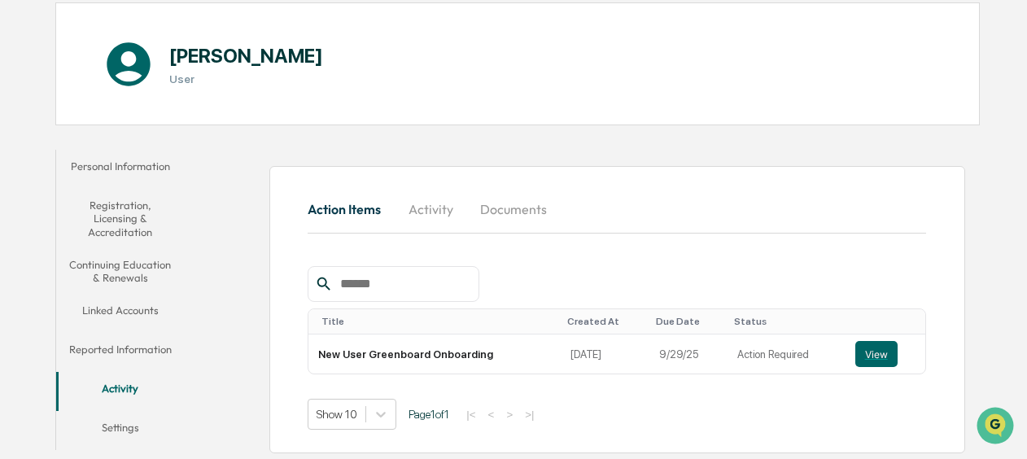
click at [125, 423] on button "Settings" at bounding box center [120, 430] width 129 height 39
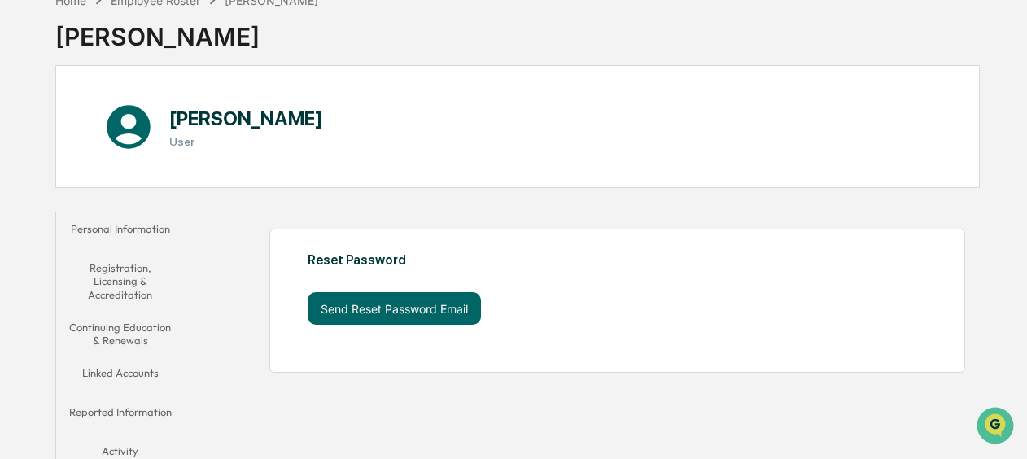
scroll to position [146, 0]
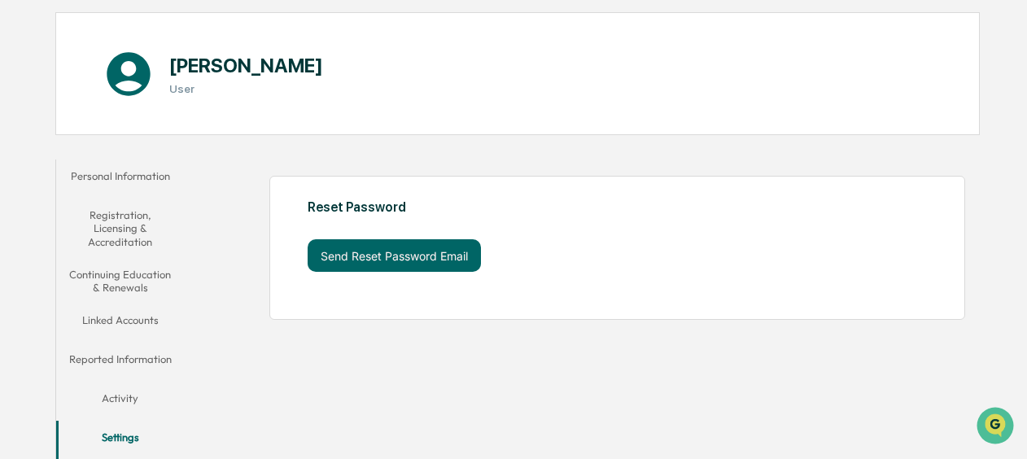
click at [120, 356] on button "Reported Information" at bounding box center [120, 362] width 129 height 39
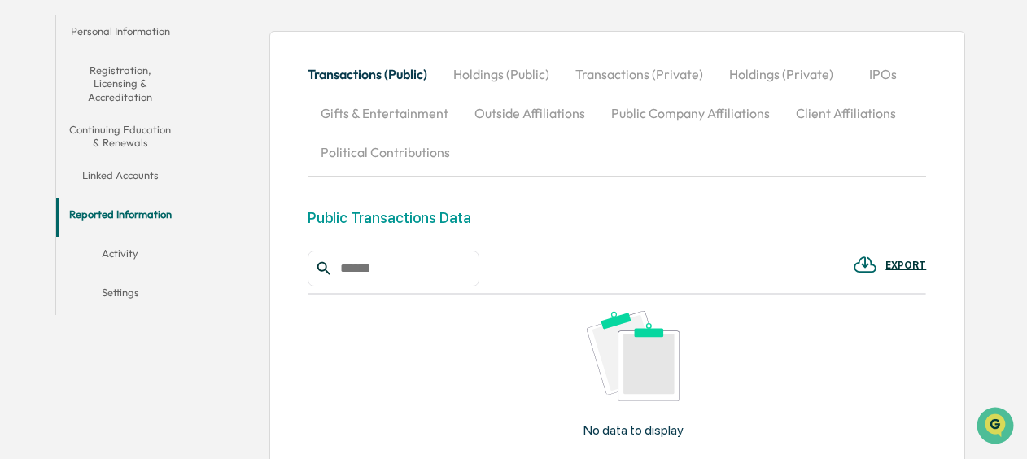
scroll to position [203, 0]
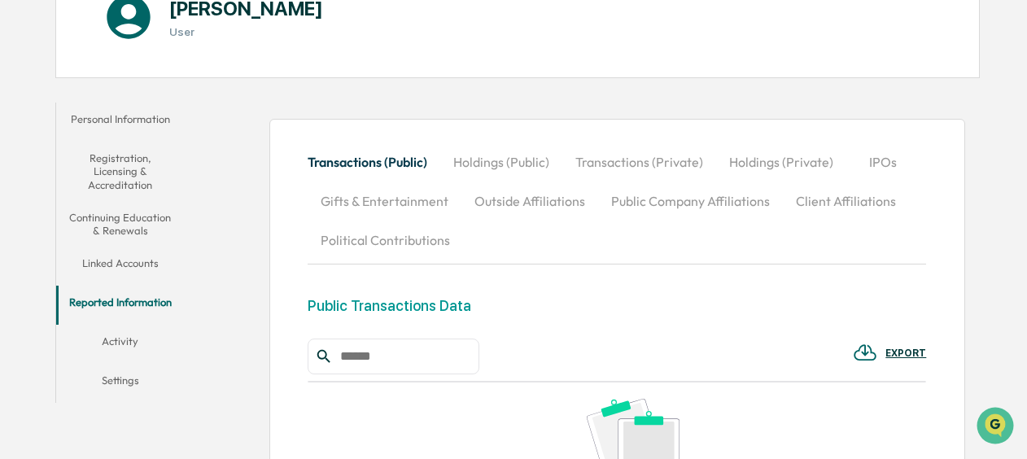
click at [127, 264] on button "Linked Accounts" at bounding box center [120, 266] width 129 height 39
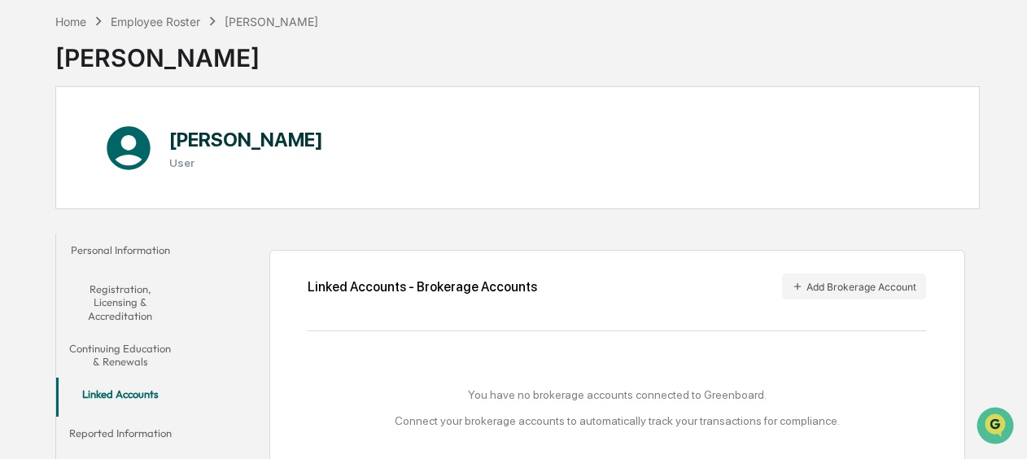
scroll to position [163, 0]
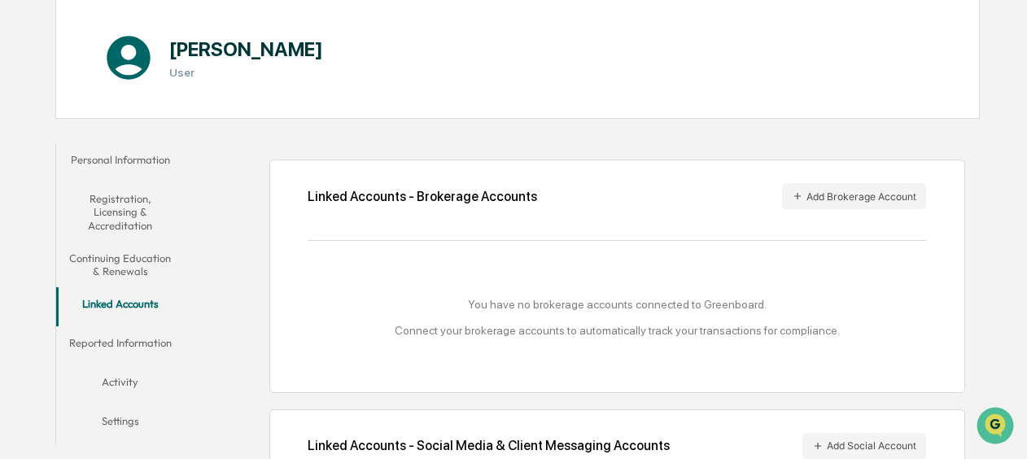
click at [96, 269] on button "Continuing Education & Renewals" at bounding box center [120, 265] width 129 height 46
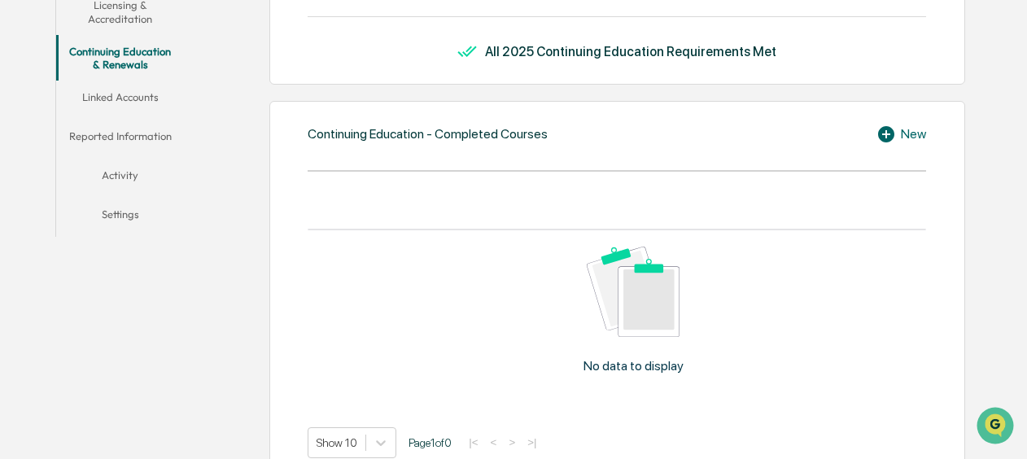
scroll to position [407, 0]
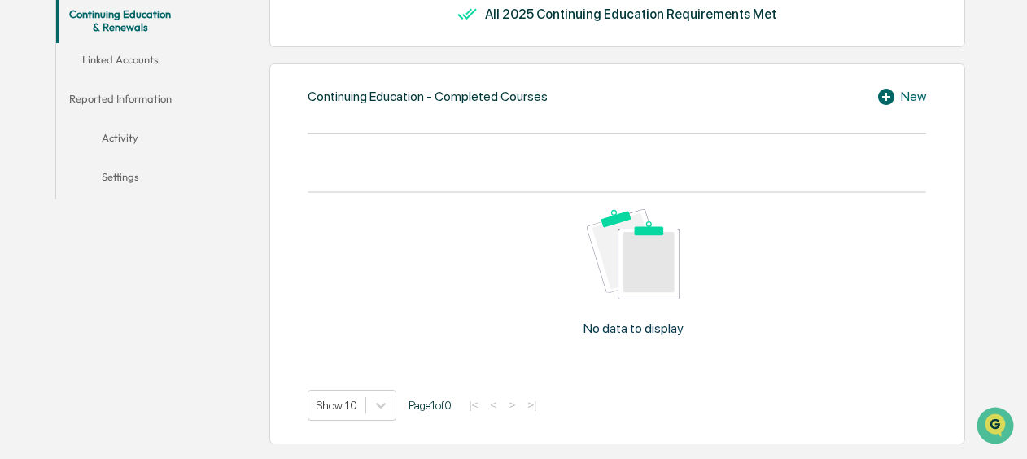
click at [116, 139] on button "Activity" at bounding box center [120, 140] width 129 height 39
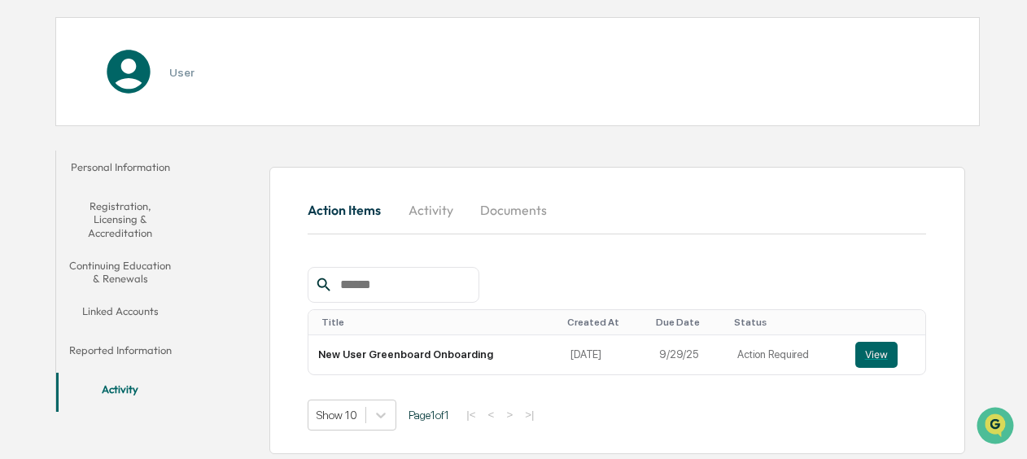
scroll to position [156, 0]
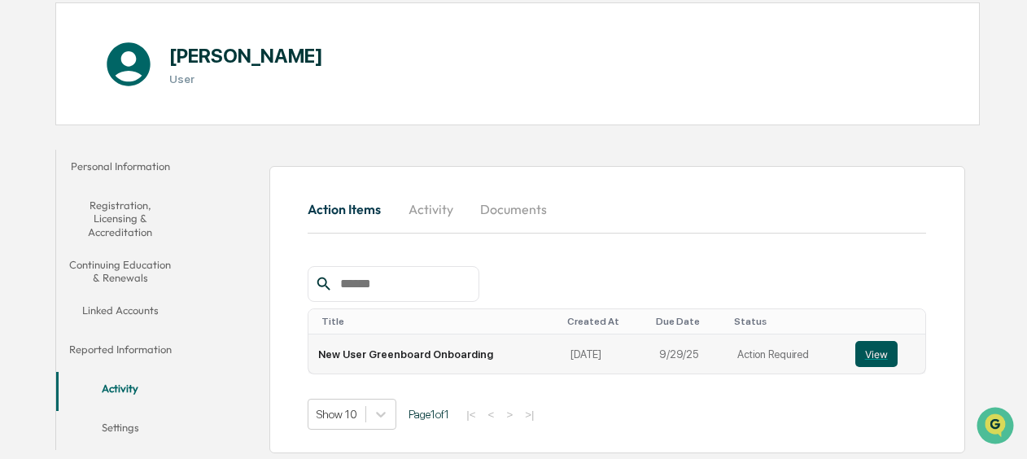
click at [876, 346] on button "View" at bounding box center [876, 354] width 42 height 26
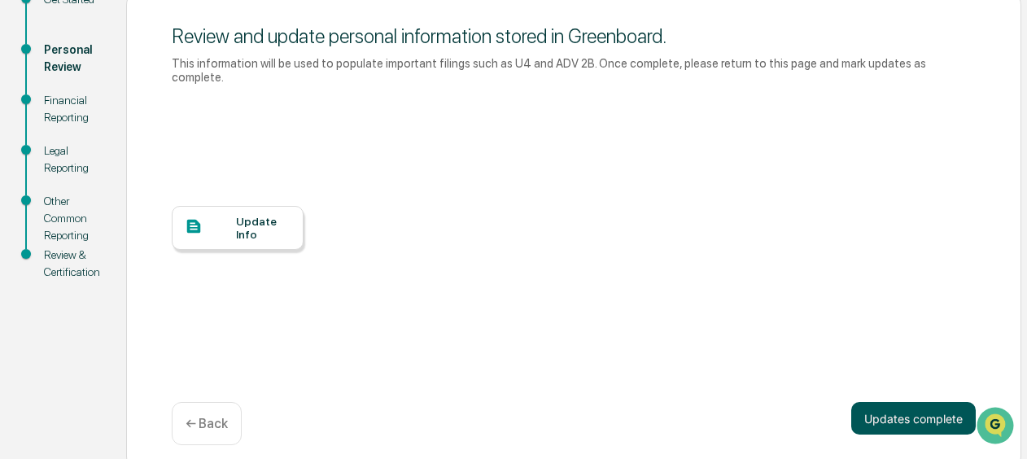
click at [907, 402] on button "Updates complete" at bounding box center [913, 418] width 125 height 33
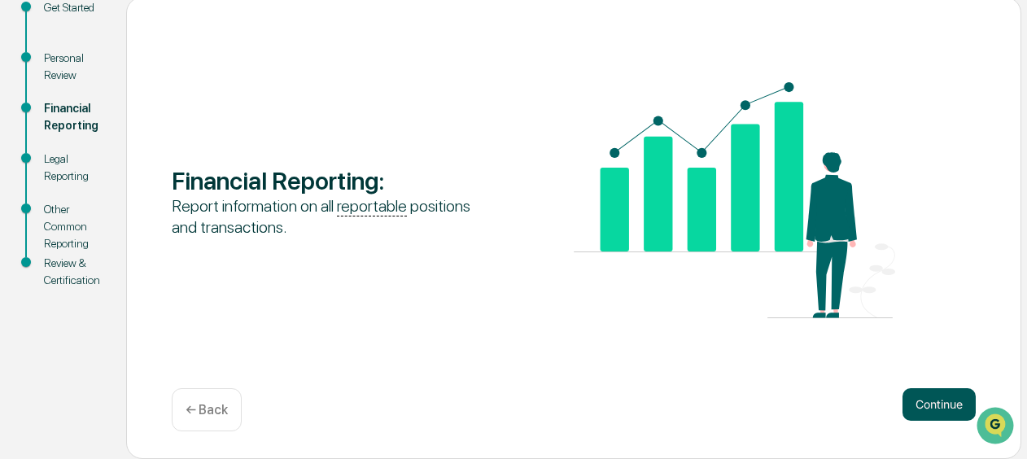
click at [947, 408] on button "Continue" at bounding box center [938, 404] width 73 height 33
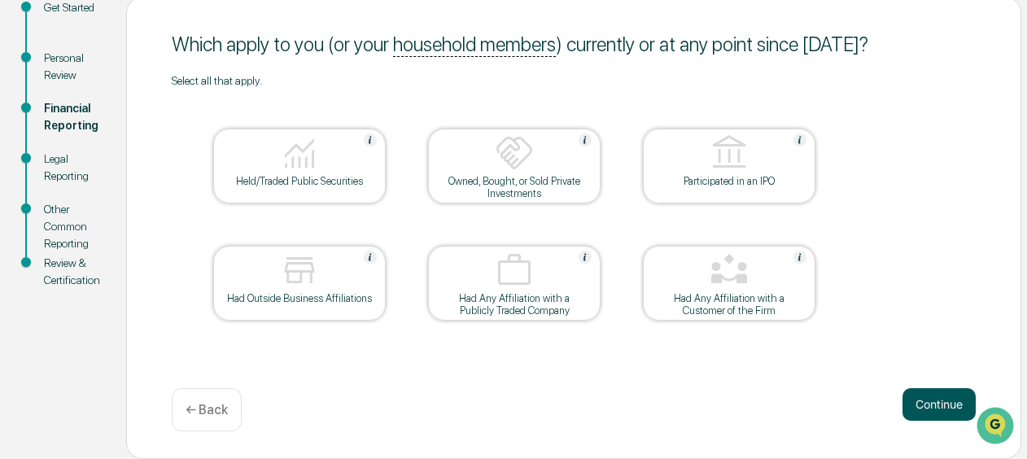
click at [937, 410] on button "Continue" at bounding box center [938, 404] width 73 height 33
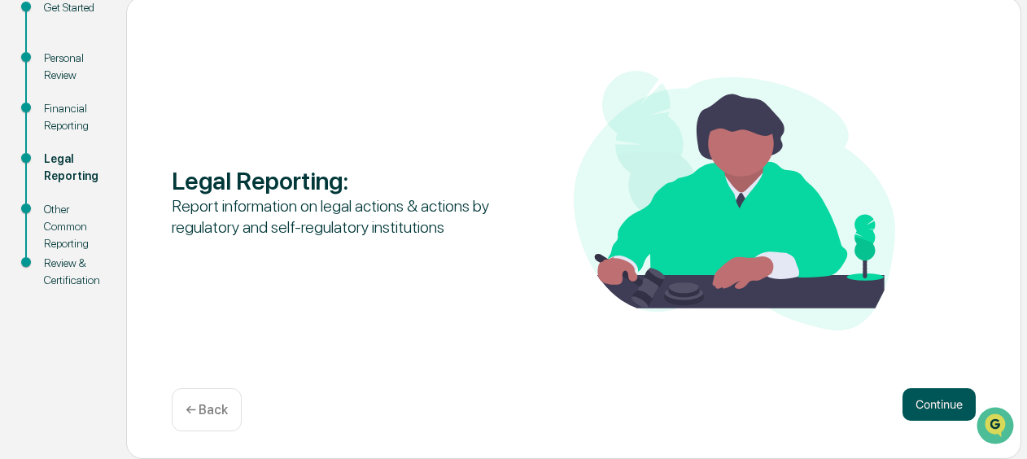
click at [907, 400] on button "Continue" at bounding box center [938, 404] width 73 height 33
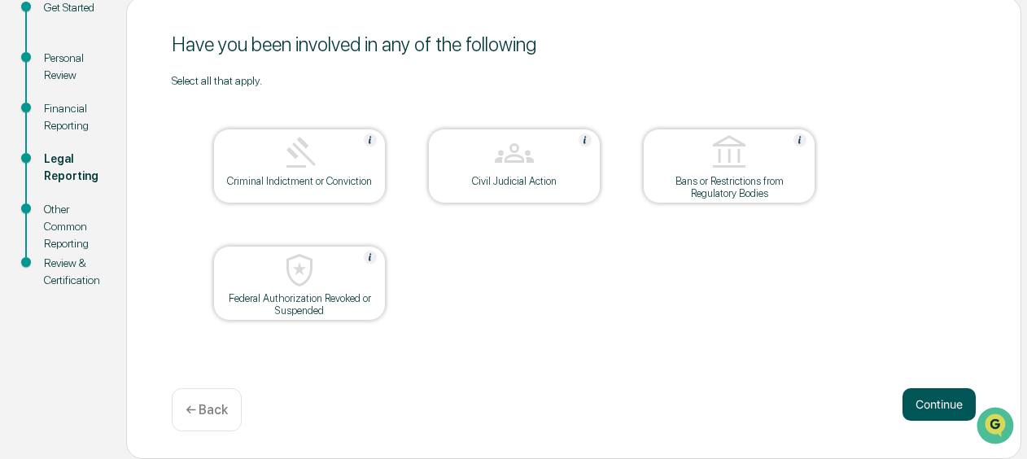
click at [923, 407] on button "Continue" at bounding box center [938, 404] width 73 height 33
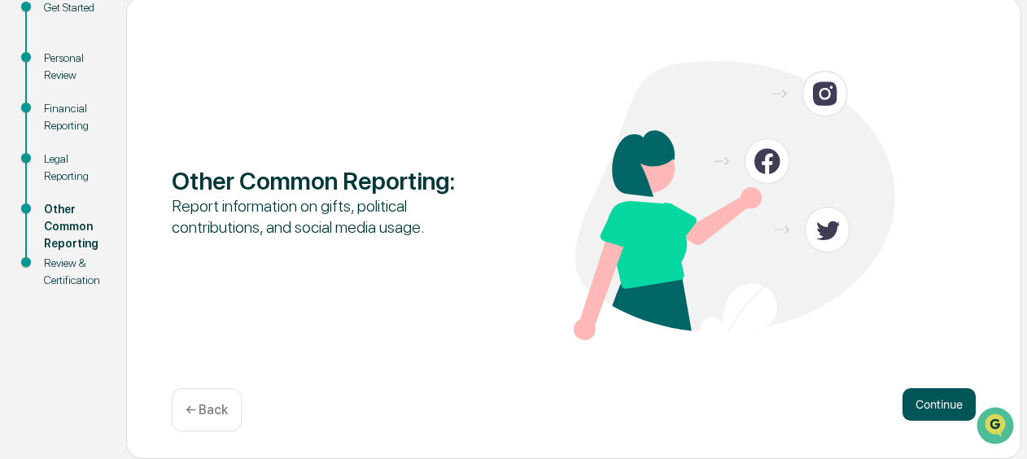
click at [924, 413] on button "Continue" at bounding box center [938, 404] width 73 height 33
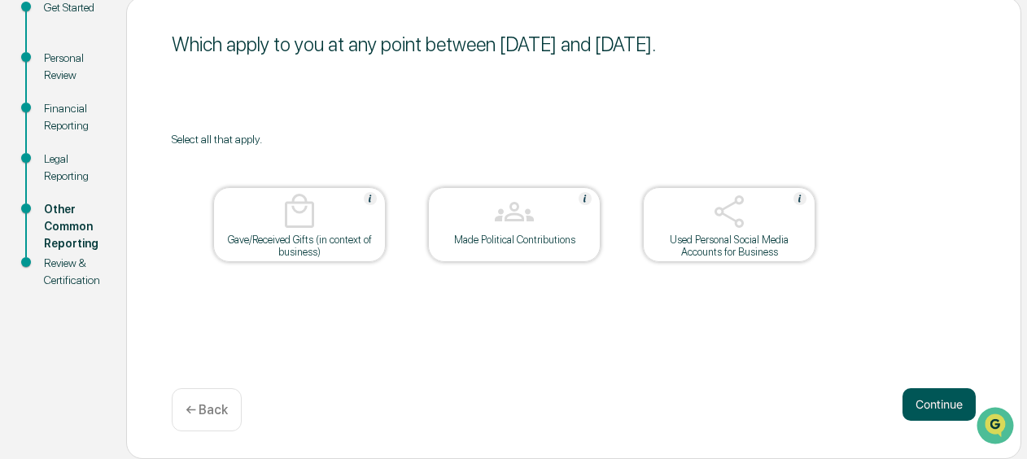
click at [917, 409] on button "Continue" at bounding box center [938, 404] width 73 height 33
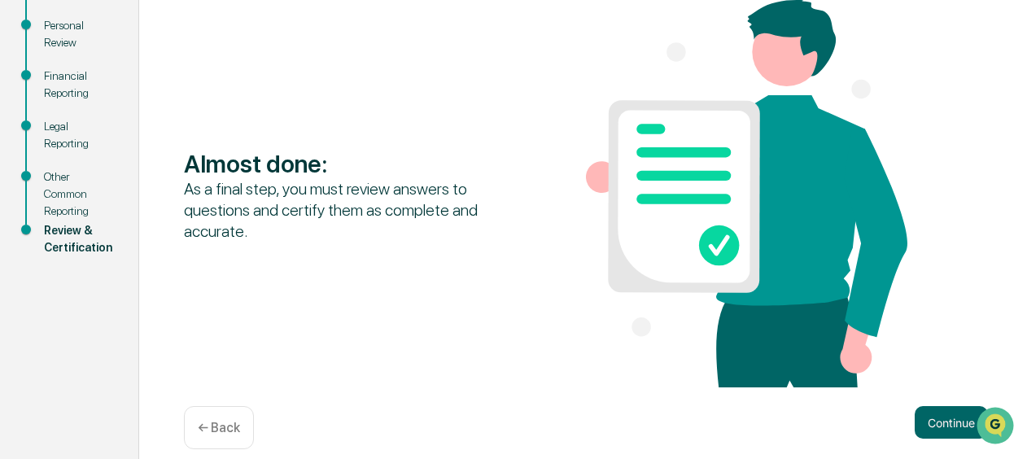
scroll to position [248, 0]
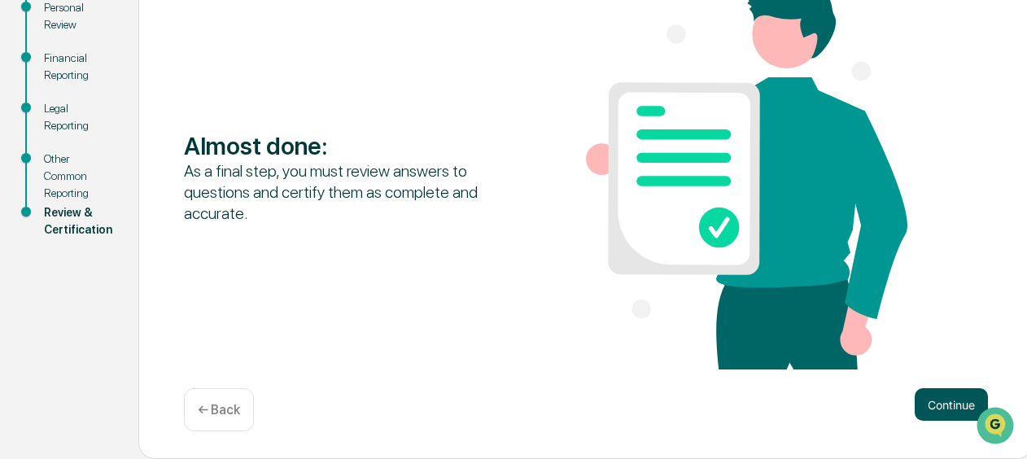
click at [920, 400] on button "Continue" at bounding box center [951, 404] width 73 height 33
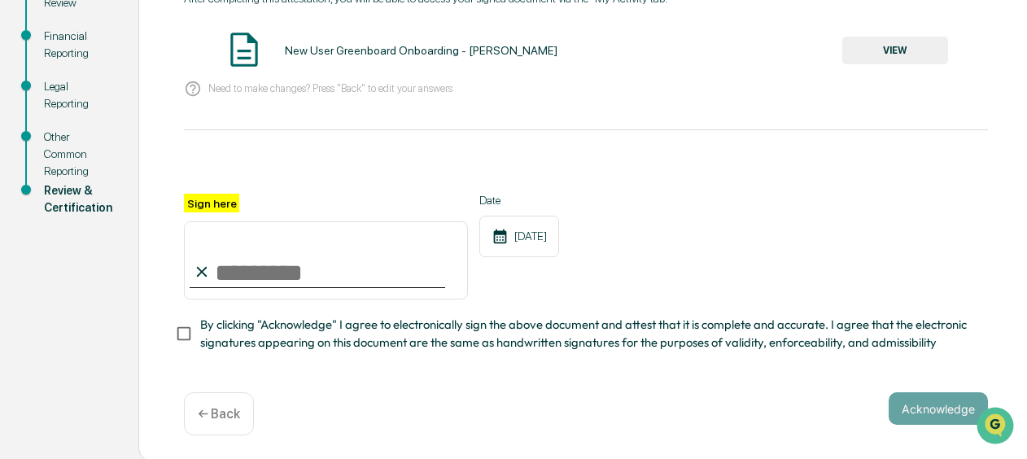
scroll to position [280, 0]
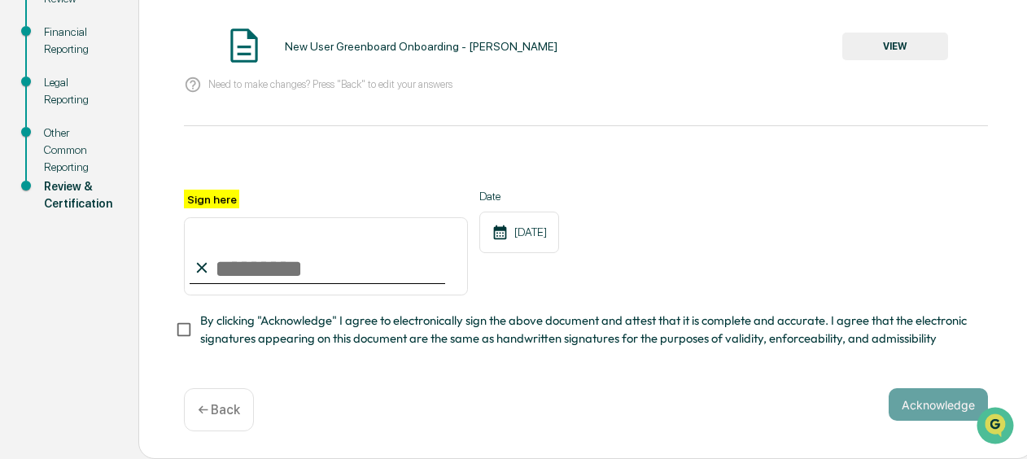
click at [280, 269] on input "Sign here" at bounding box center [326, 256] width 284 height 78
type input "**********"
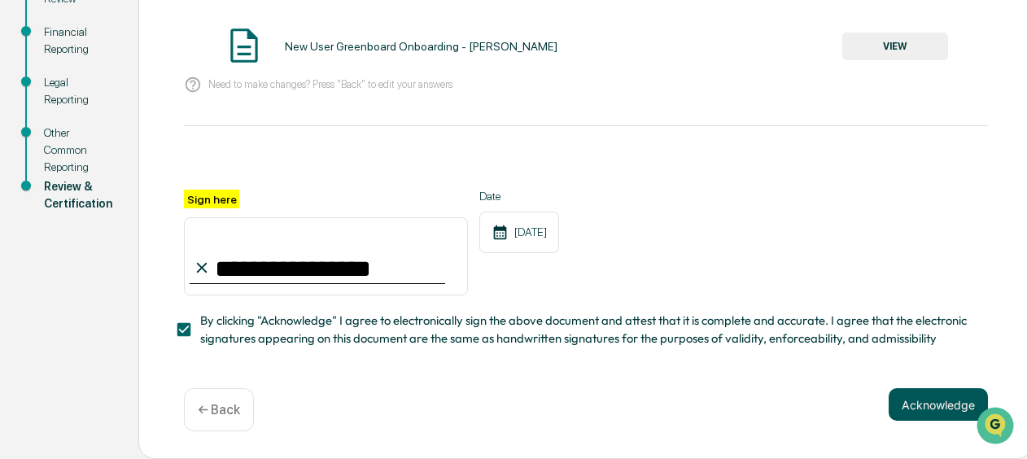
click at [922, 404] on button "Acknowledge" at bounding box center [938, 404] width 99 height 33
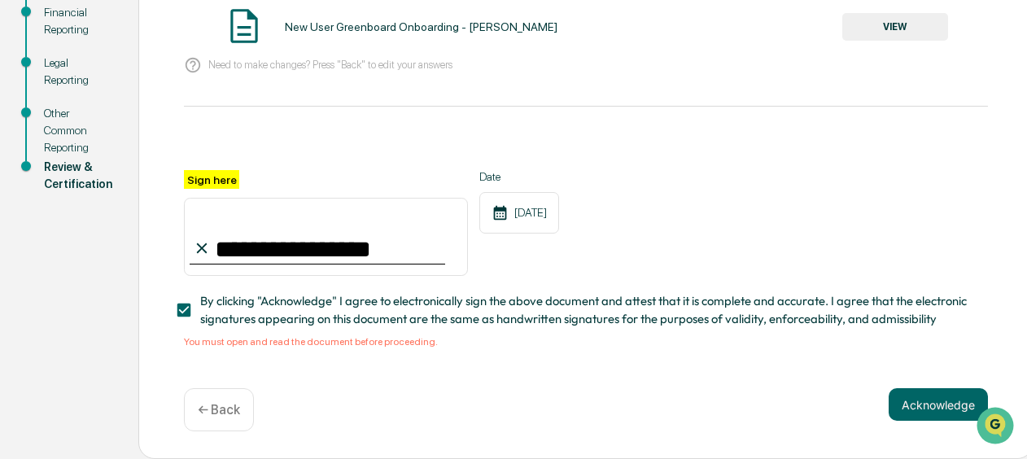
scroll to position [299, 0]
click at [924, 404] on button "Acknowledge" at bounding box center [938, 404] width 99 height 33
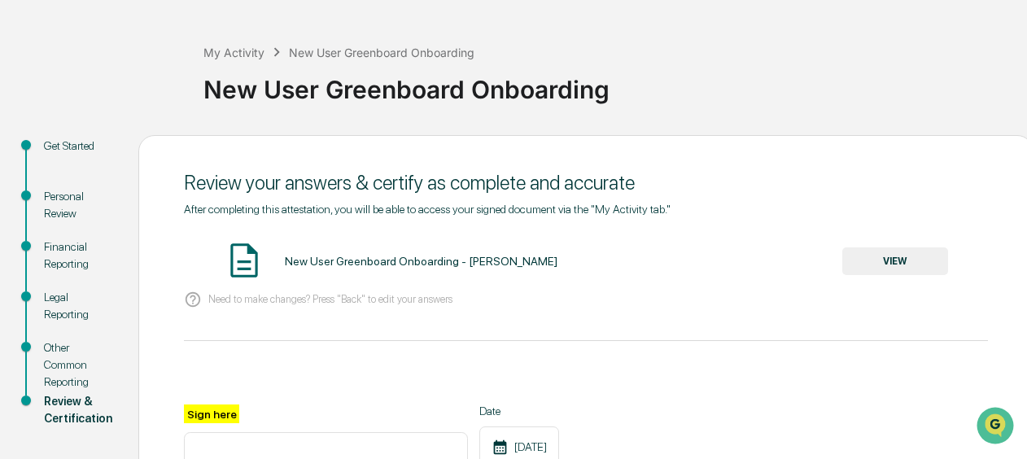
scroll to position [81, 0]
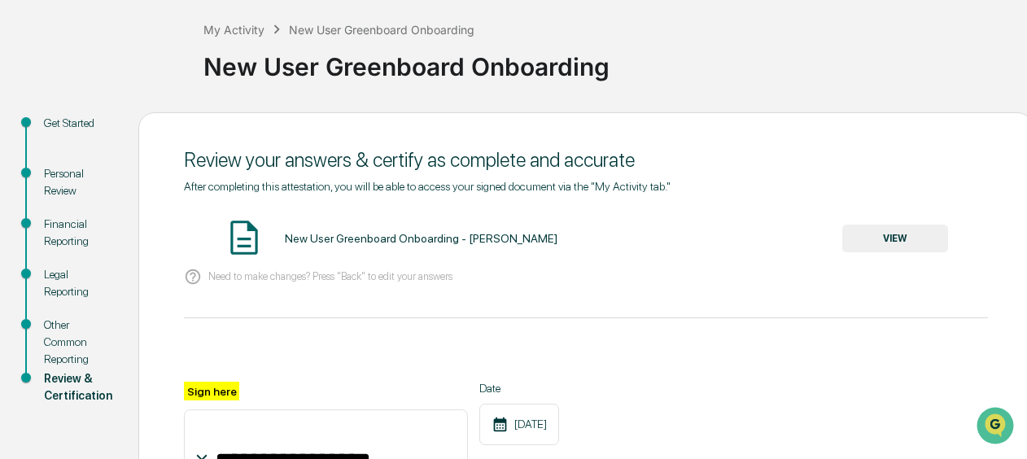
click at [900, 229] on button "VIEW" at bounding box center [895, 239] width 106 height 28
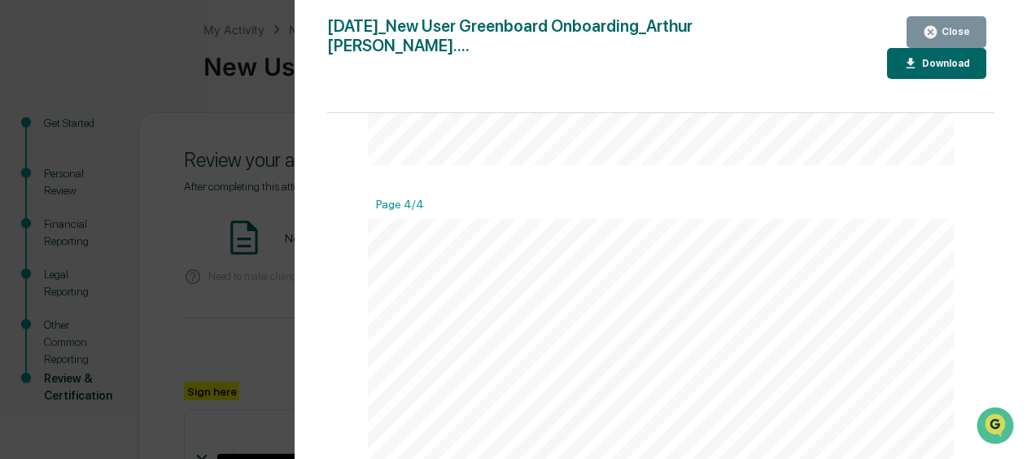
scroll to position [2518, 0]
click at [938, 29] on icon "button" at bounding box center [930, 31] width 15 height 15
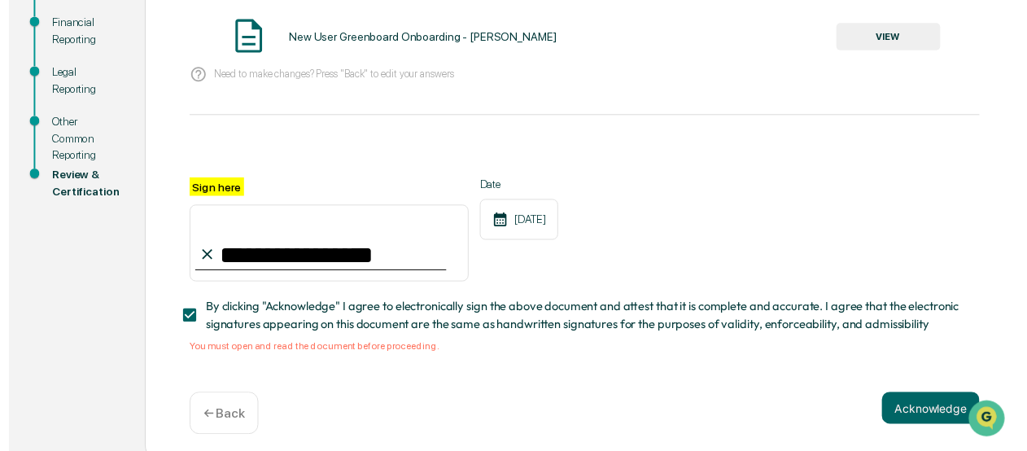
scroll to position [299, 0]
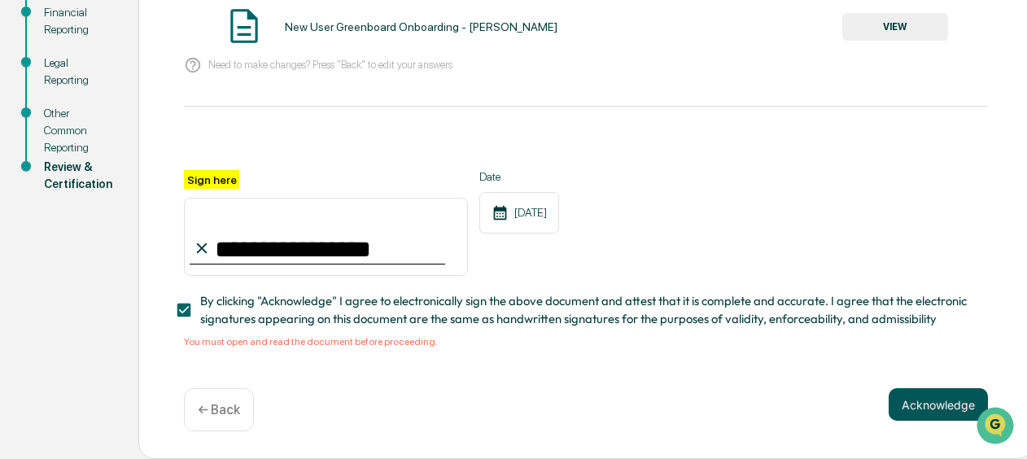
click at [923, 407] on button "Acknowledge" at bounding box center [938, 404] width 99 height 33
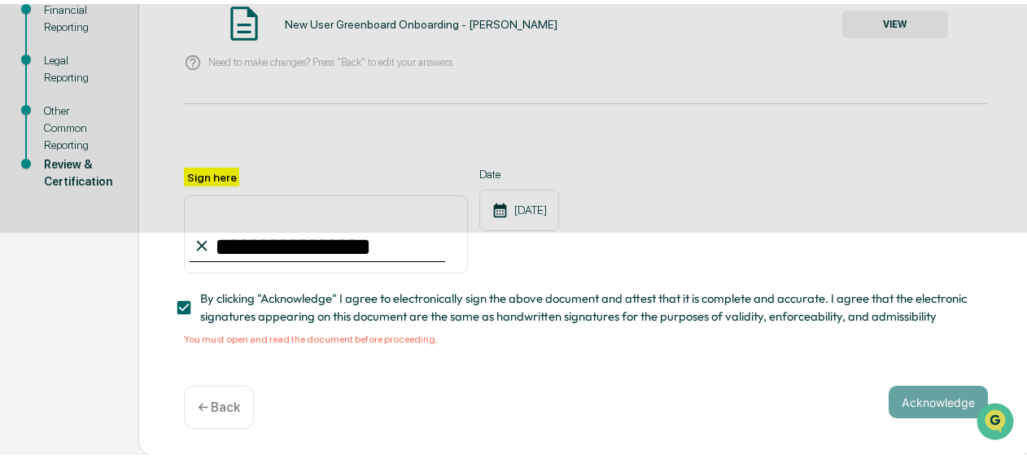
scroll to position [197, 0]
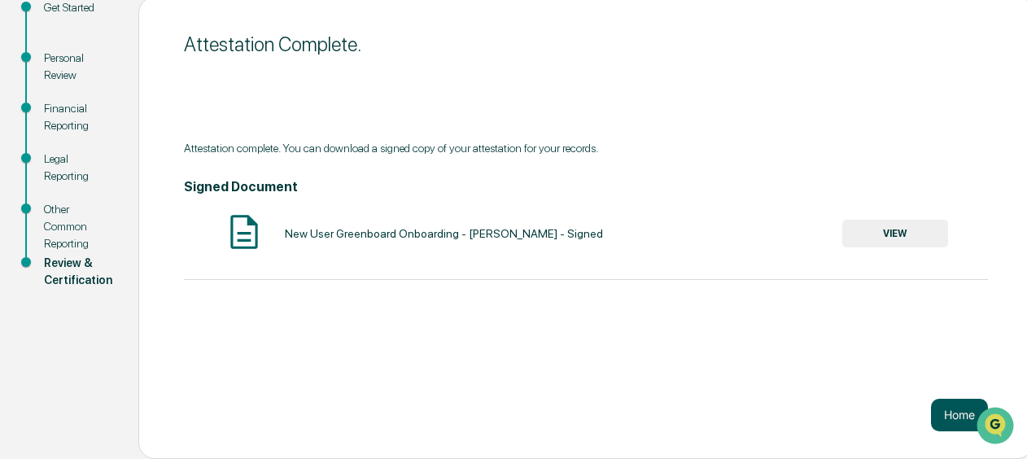
click at [950, 420] on button "Home" at bounding box center [959, 415] width 57 height 33
